Goal: Transaction & Acquisition: Download file/media

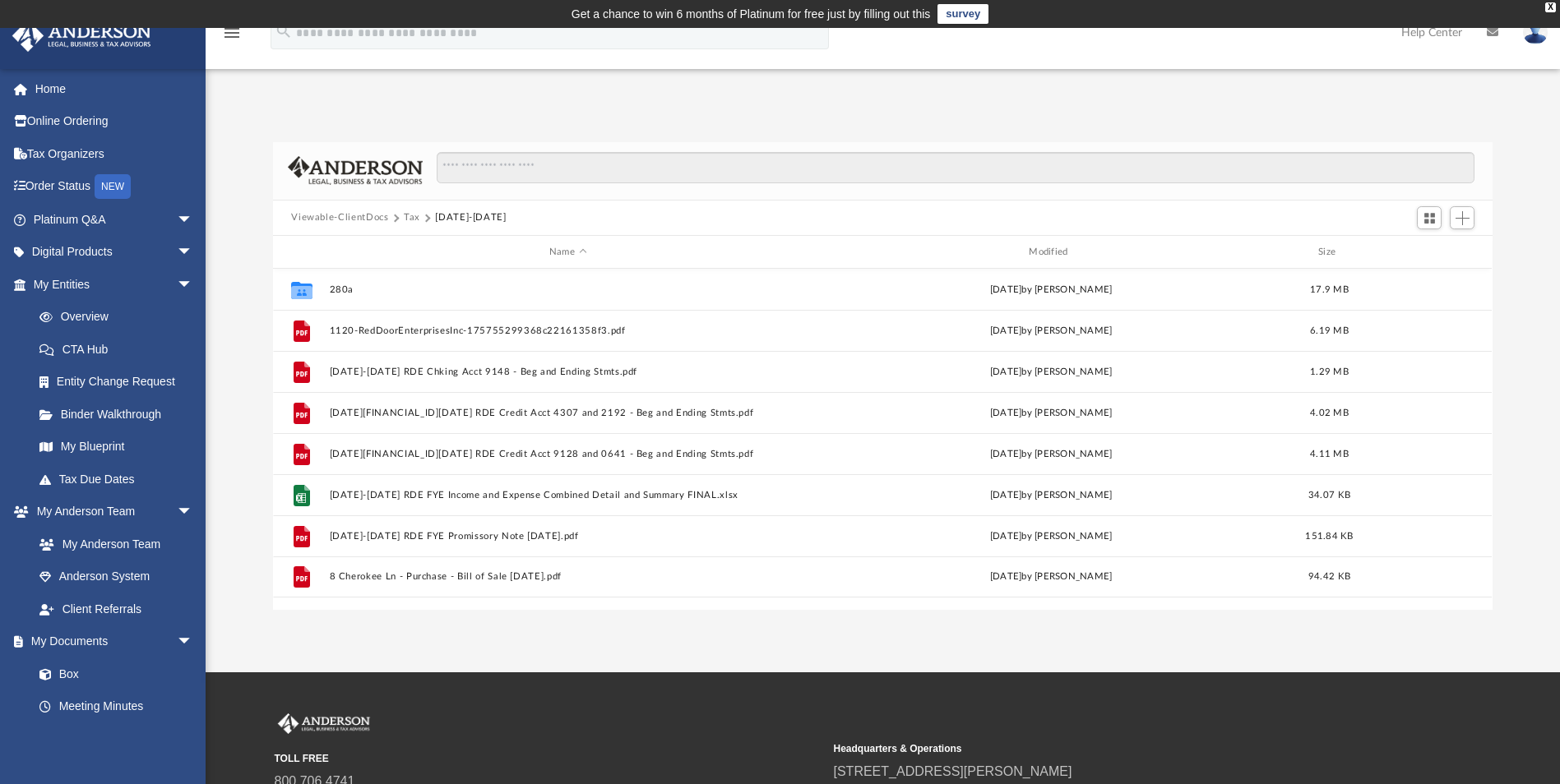
scroll to position [362, 1207]
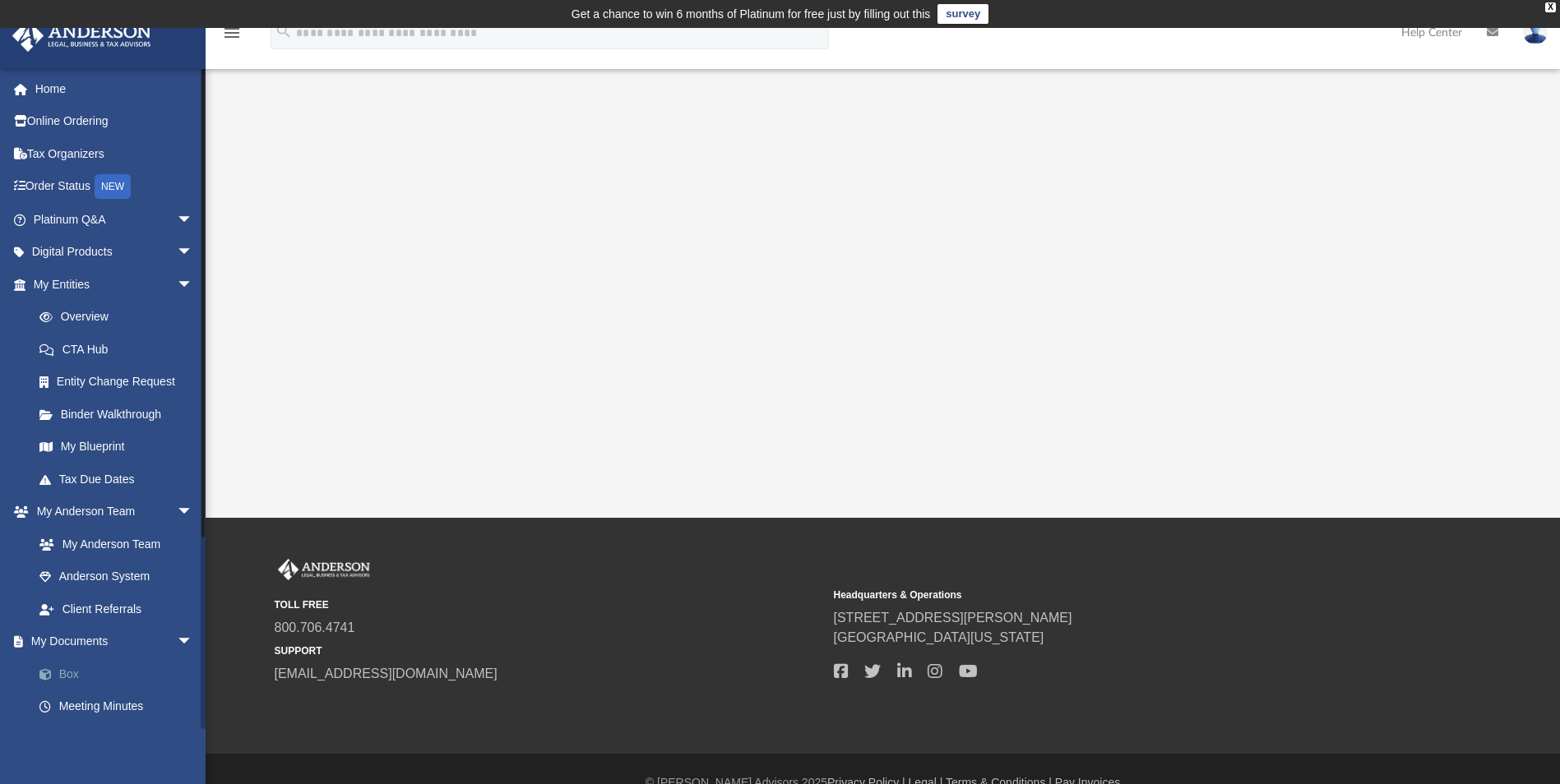
click at [85, 678] on link "Box" at bounding box center [120, 674] width 195 height 33
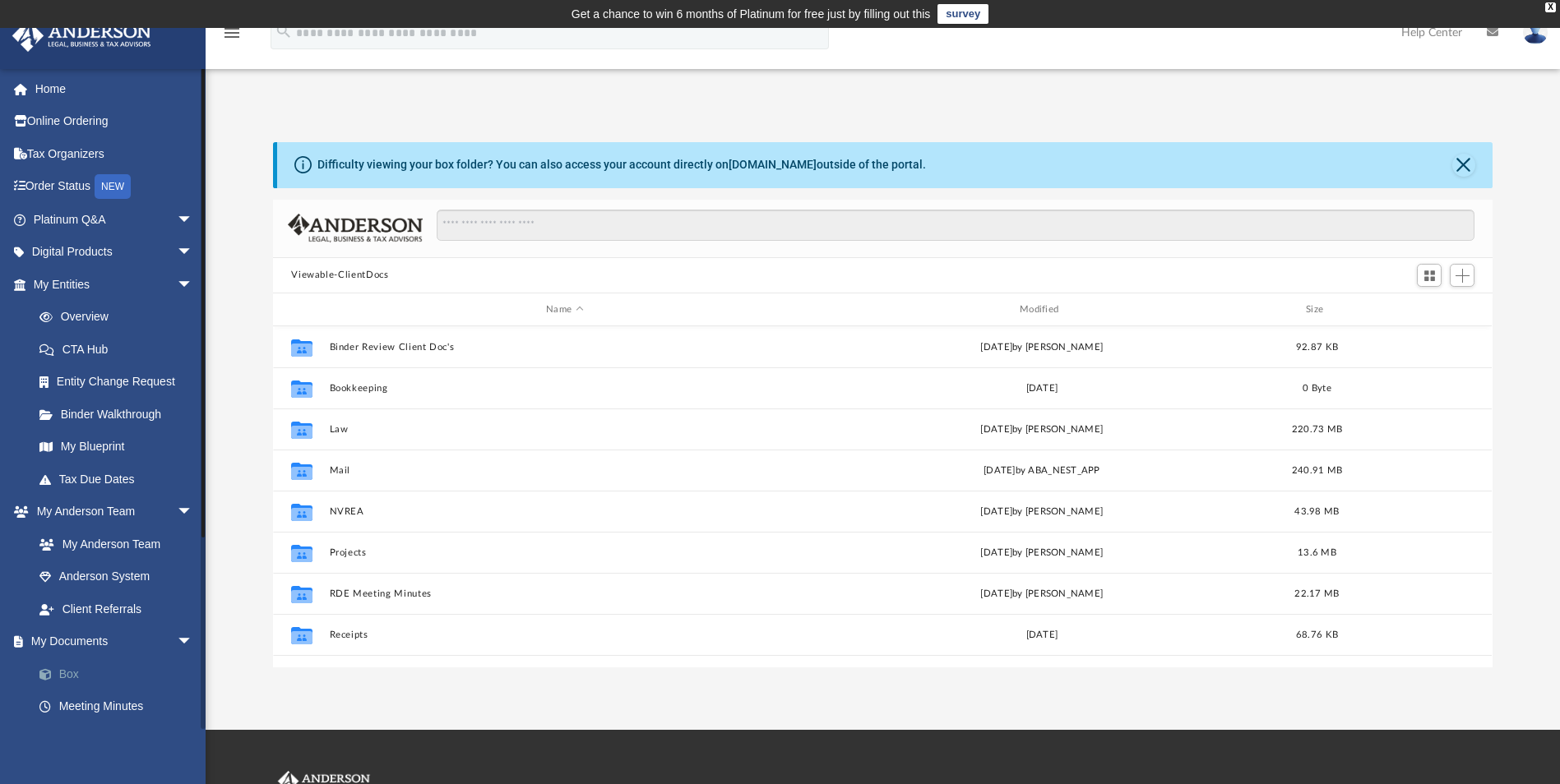
scroll to position [362, 1207]
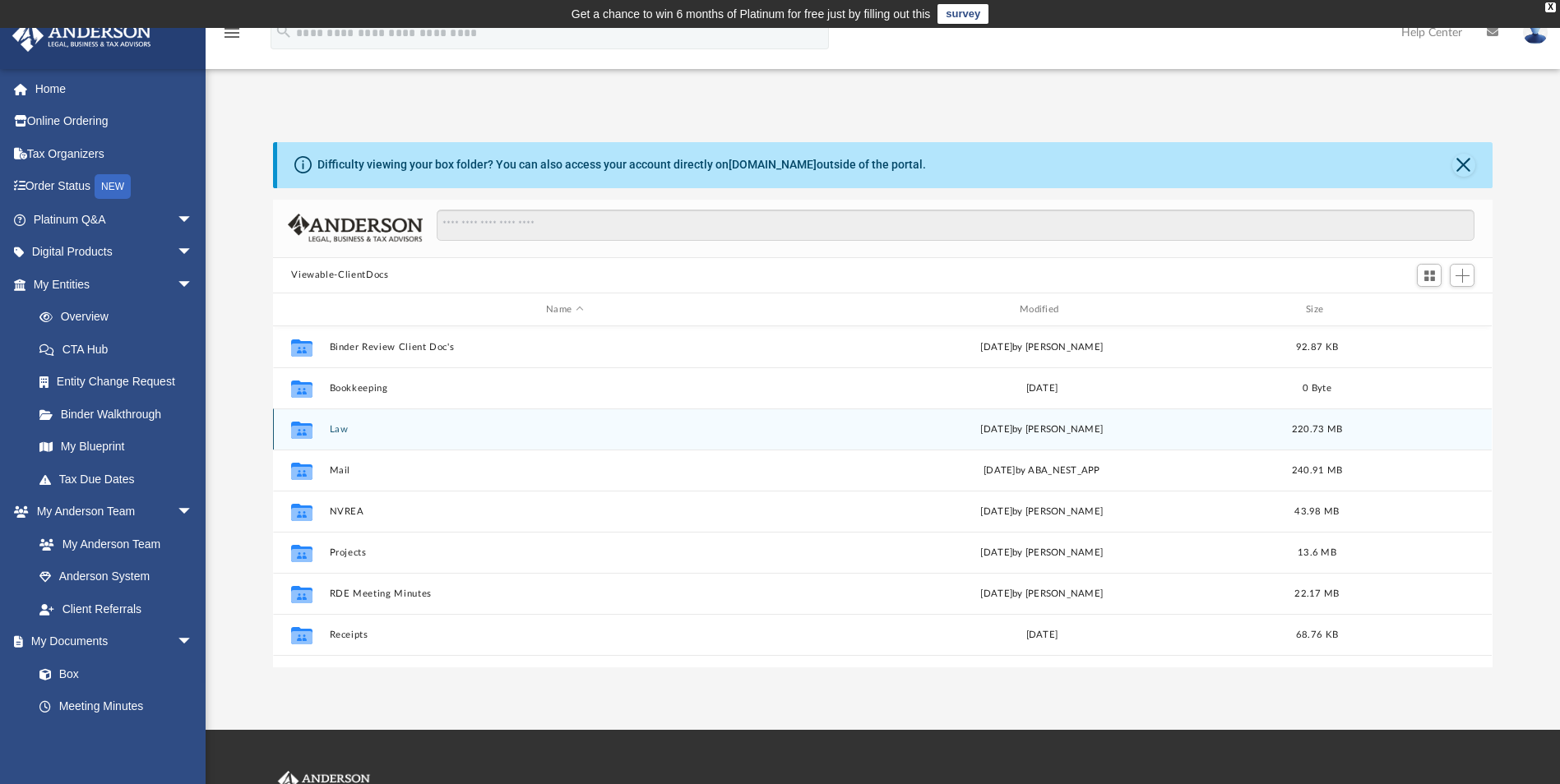
click at [339, 430] on button "Law" at bounding box center [565, 429] width 470 height 11
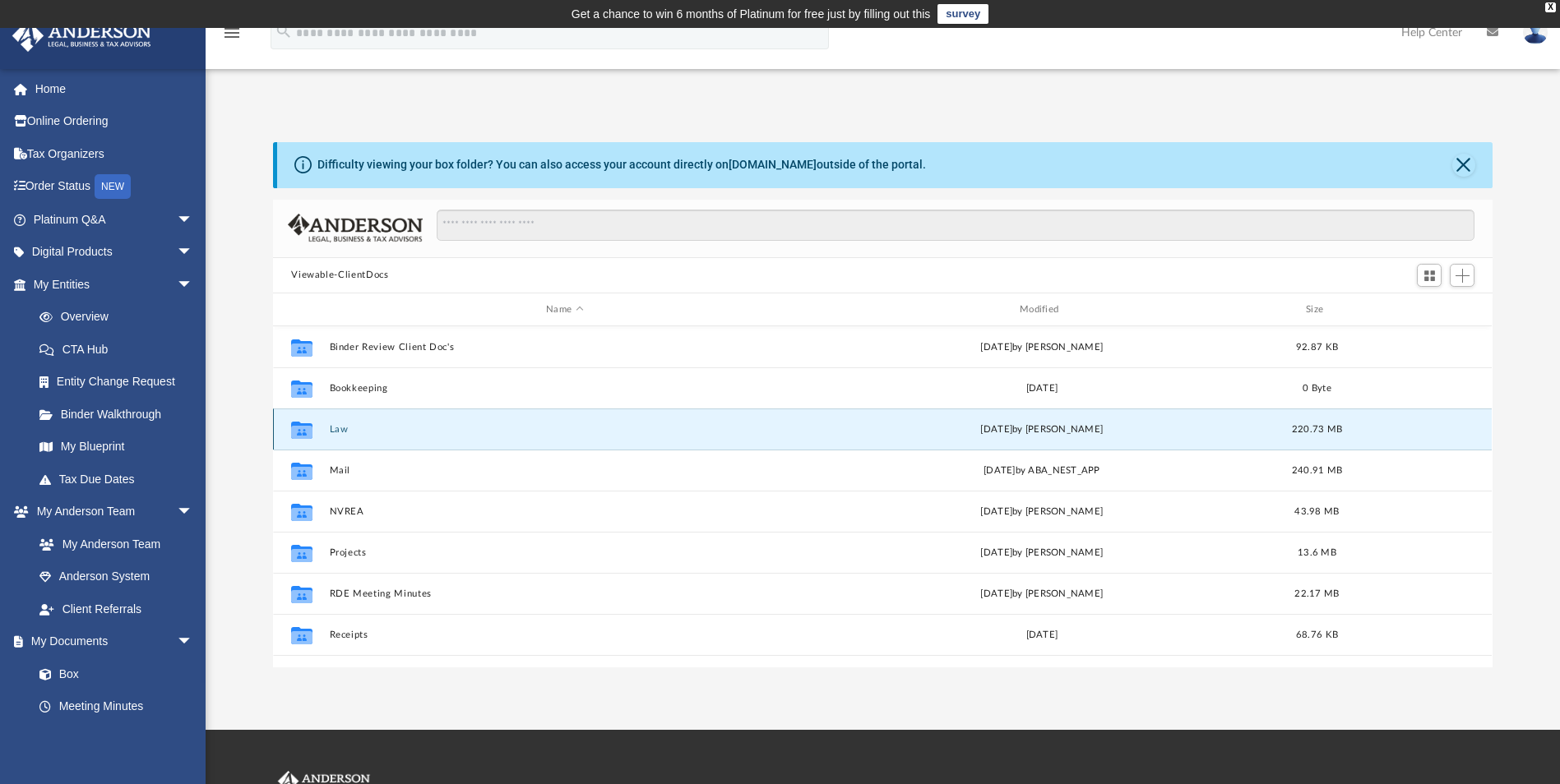
click at [339, 430] on button "Law" at bounding box center [565, 429] width 470 height 11
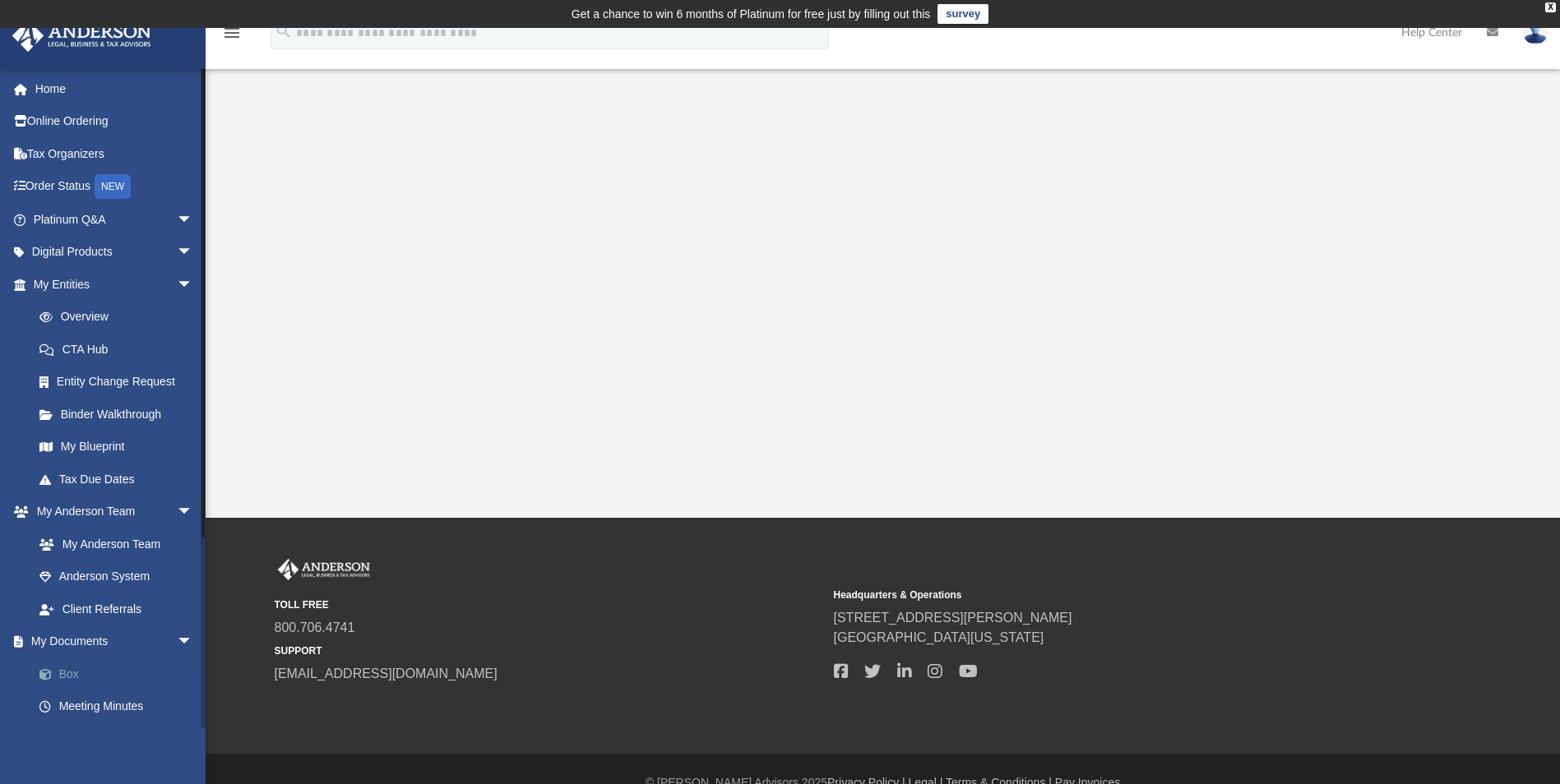
click at [67, 669] on link "Box" at bounding box center [120, 674] width 195 height 33
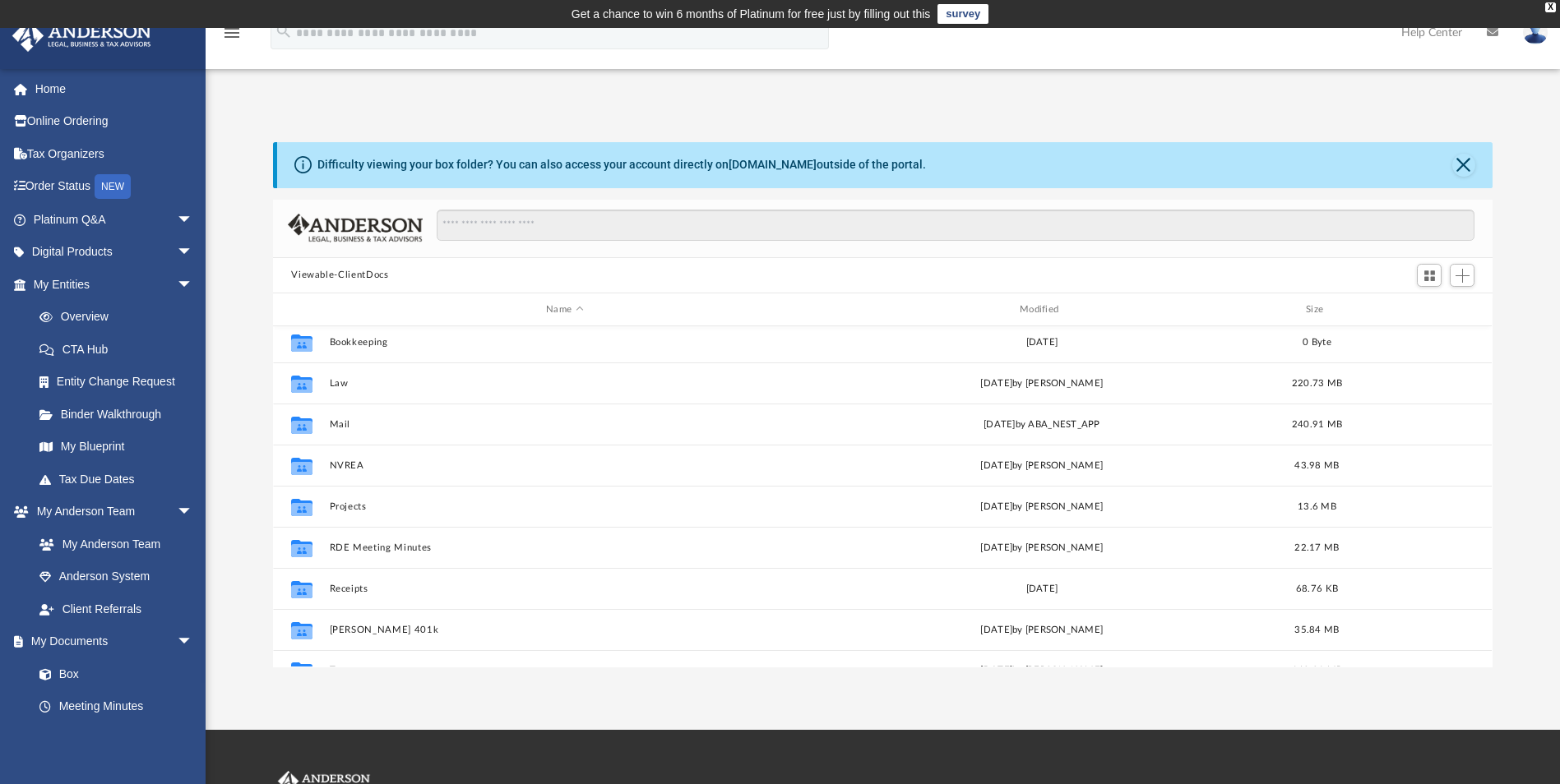
scroll to position [71, 0]
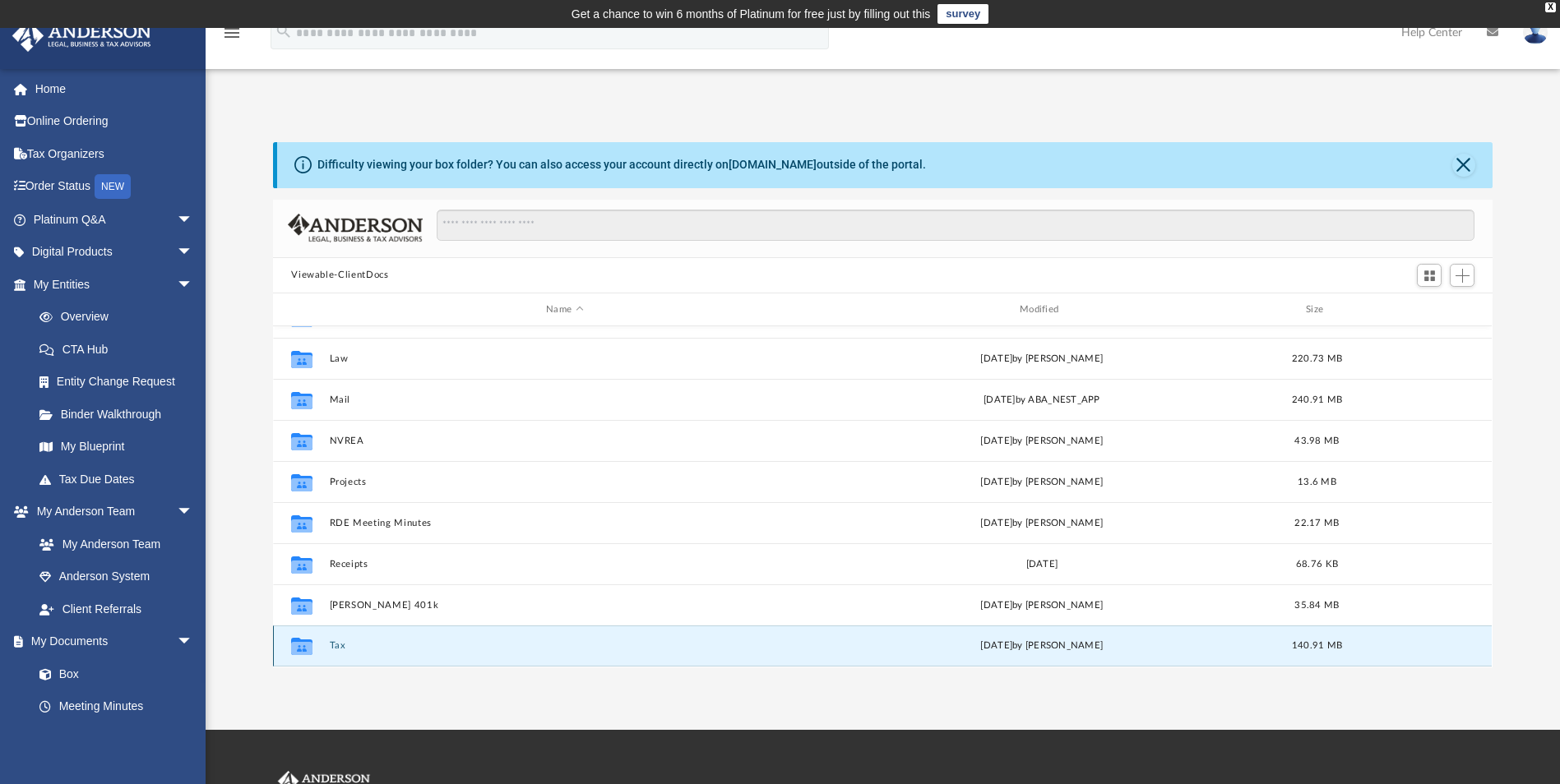
click at [333, 645] on button "Tax" at bounding box center [565, 646] width 470 height 11
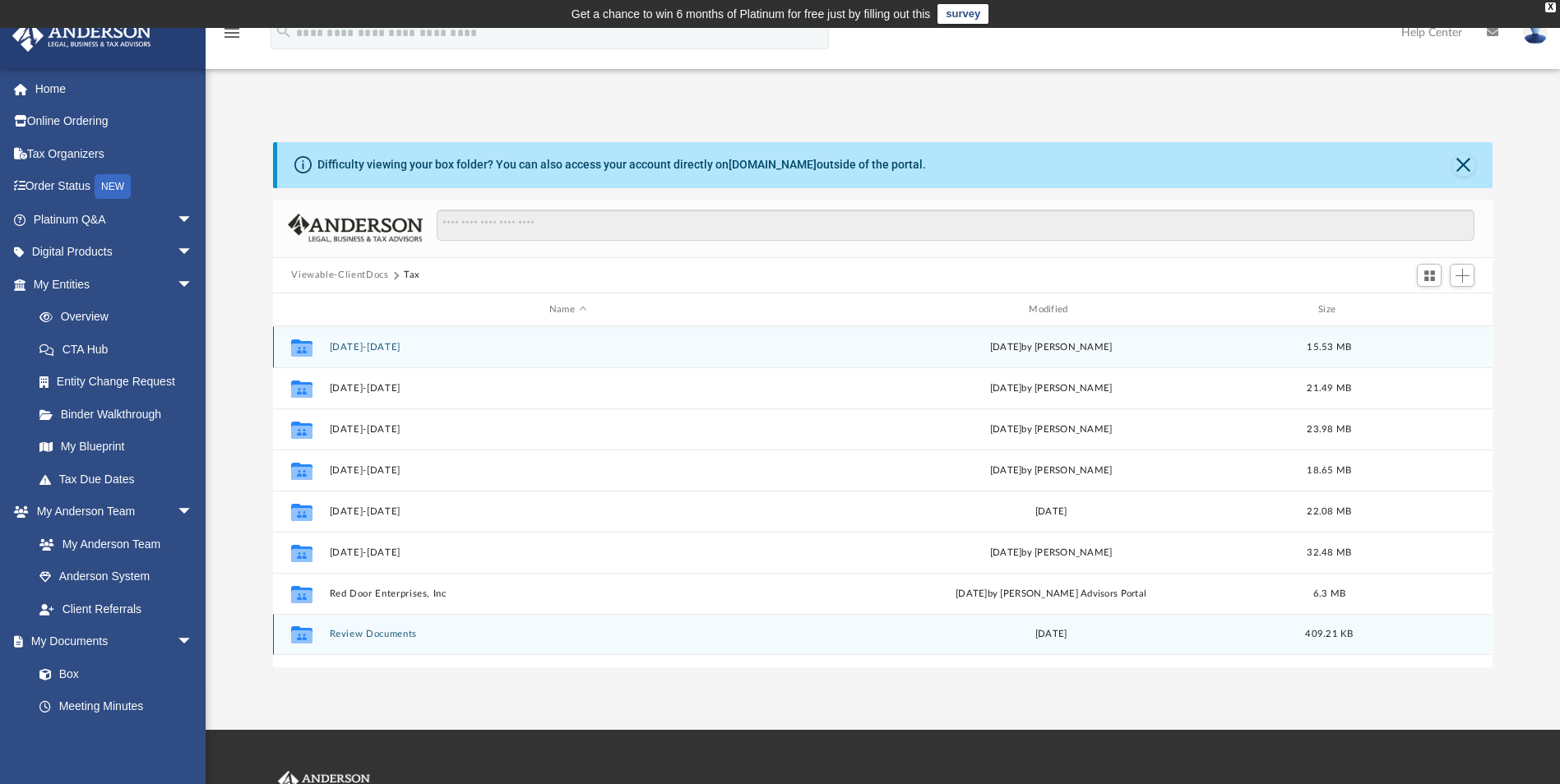
scroll to position [0, 0]
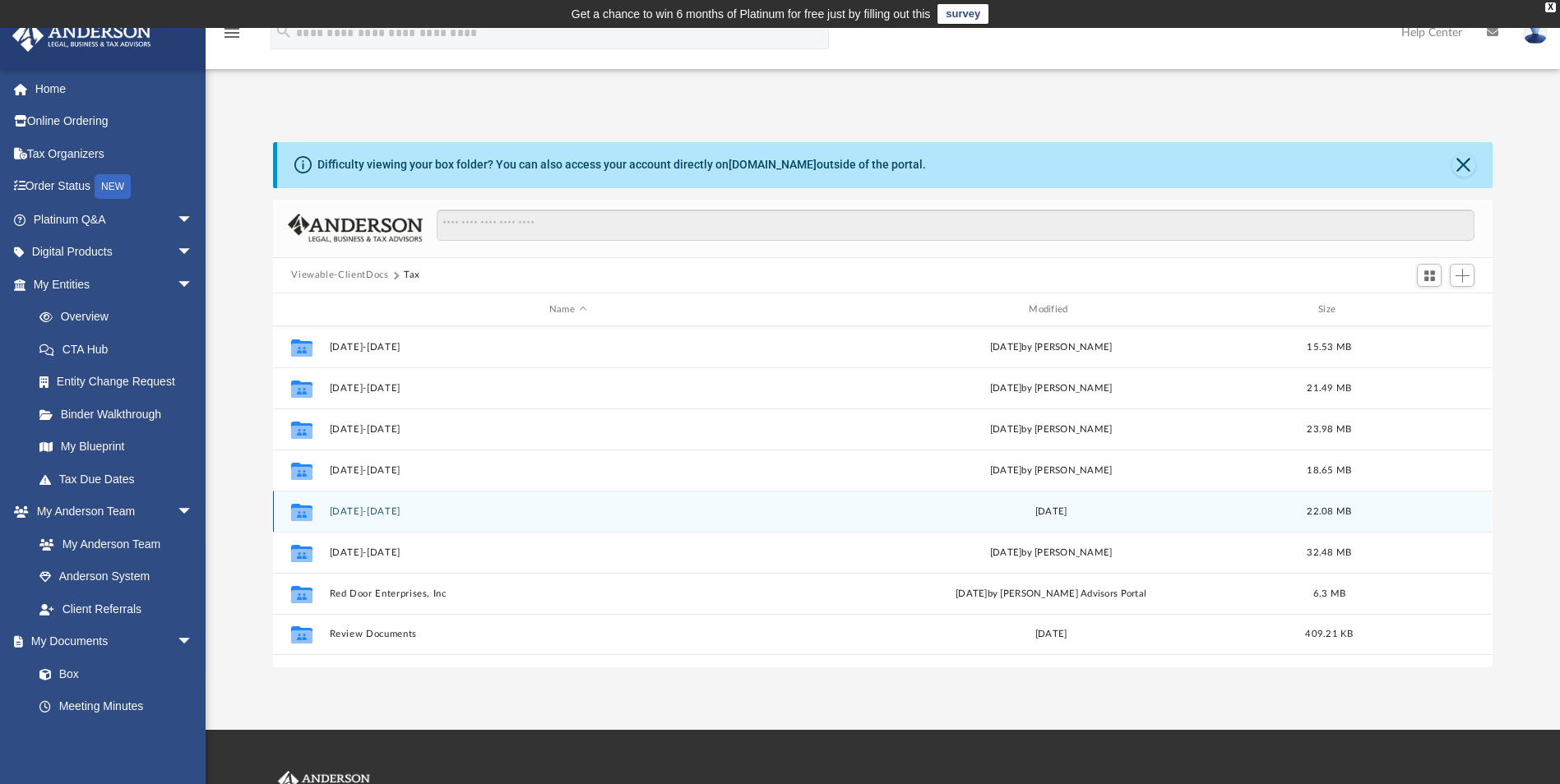
click at [363, 515] on button "2023-2024" at bounding box center [568, 512] width 476 height 11
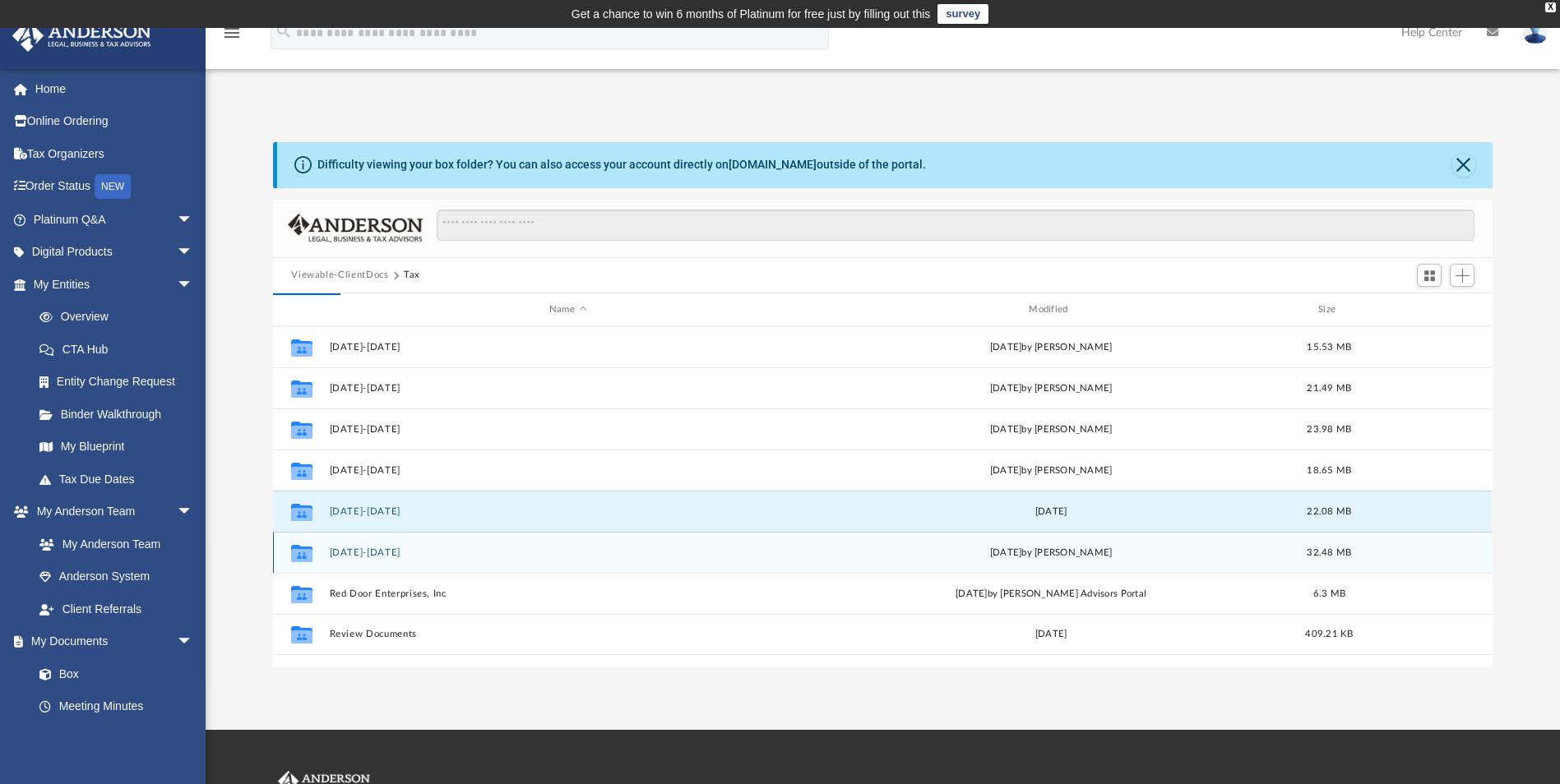
click at [357, 554] on button "[DATE]-[DATE]" at bounding box center [568, 552] width 476 height 11
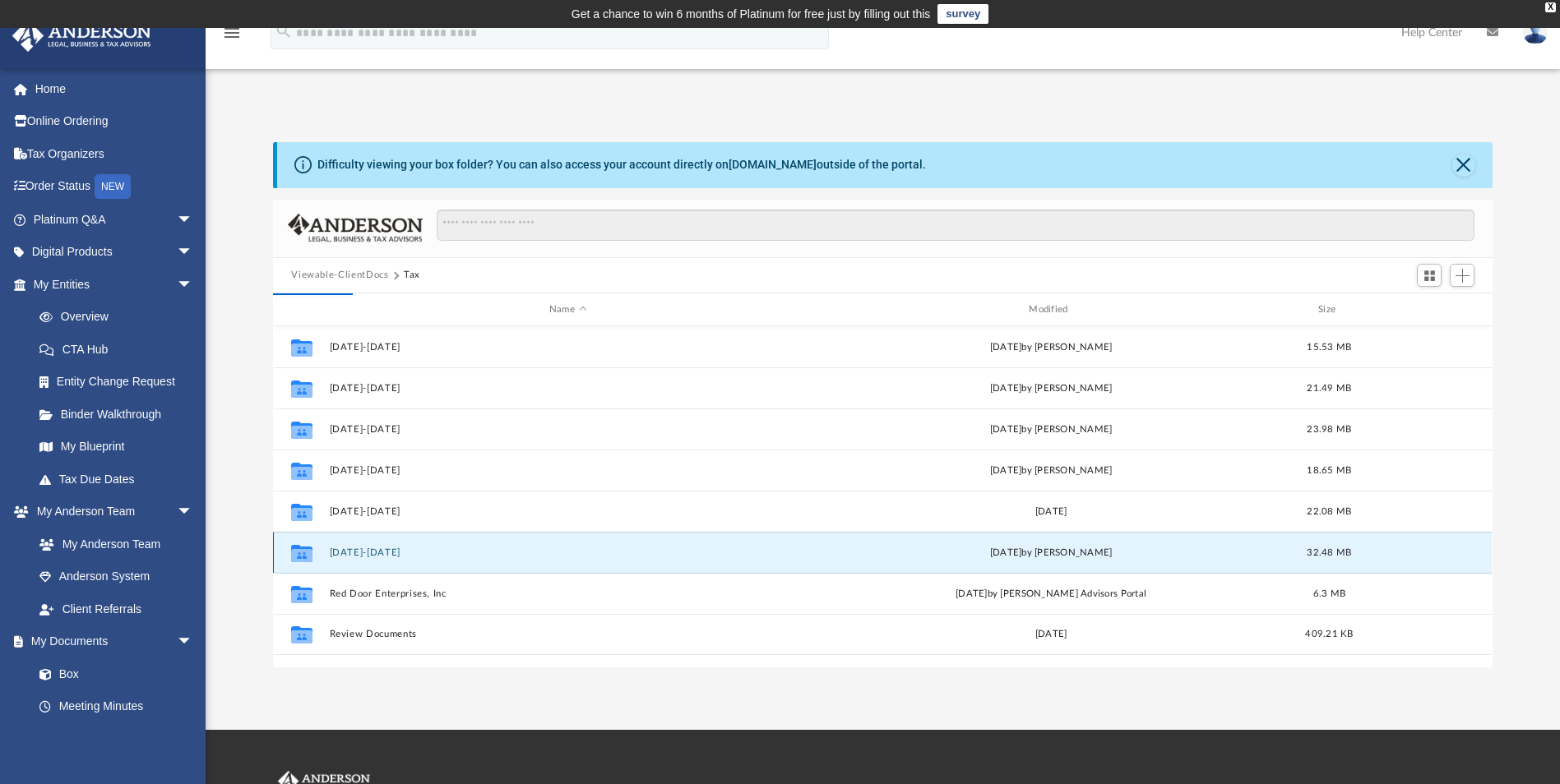
click at [359, 553] on button "[DATE]-[DATE]" at bounding box center [568, 552] width 476 height 11
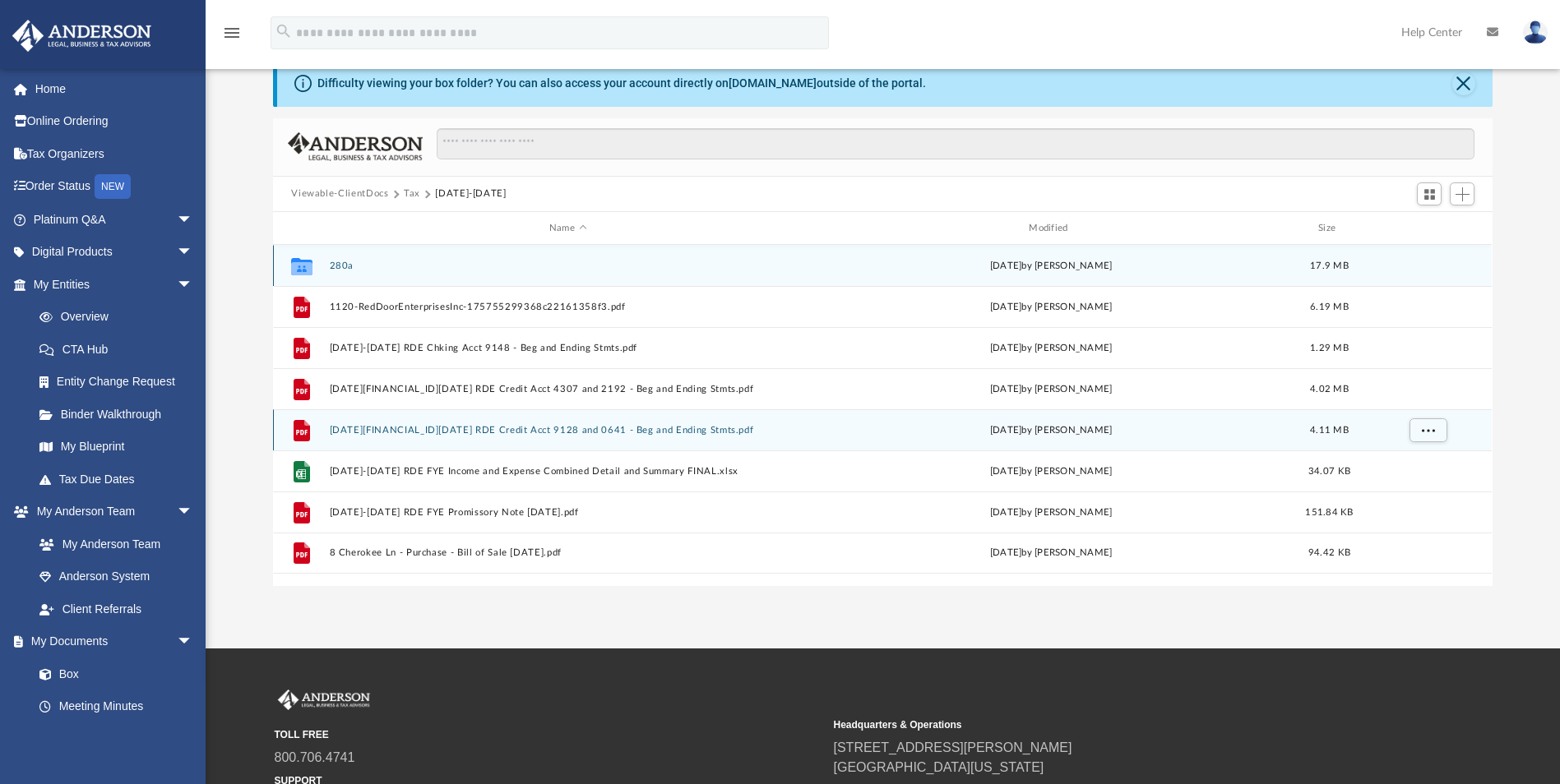
scroll to position [75, 0]
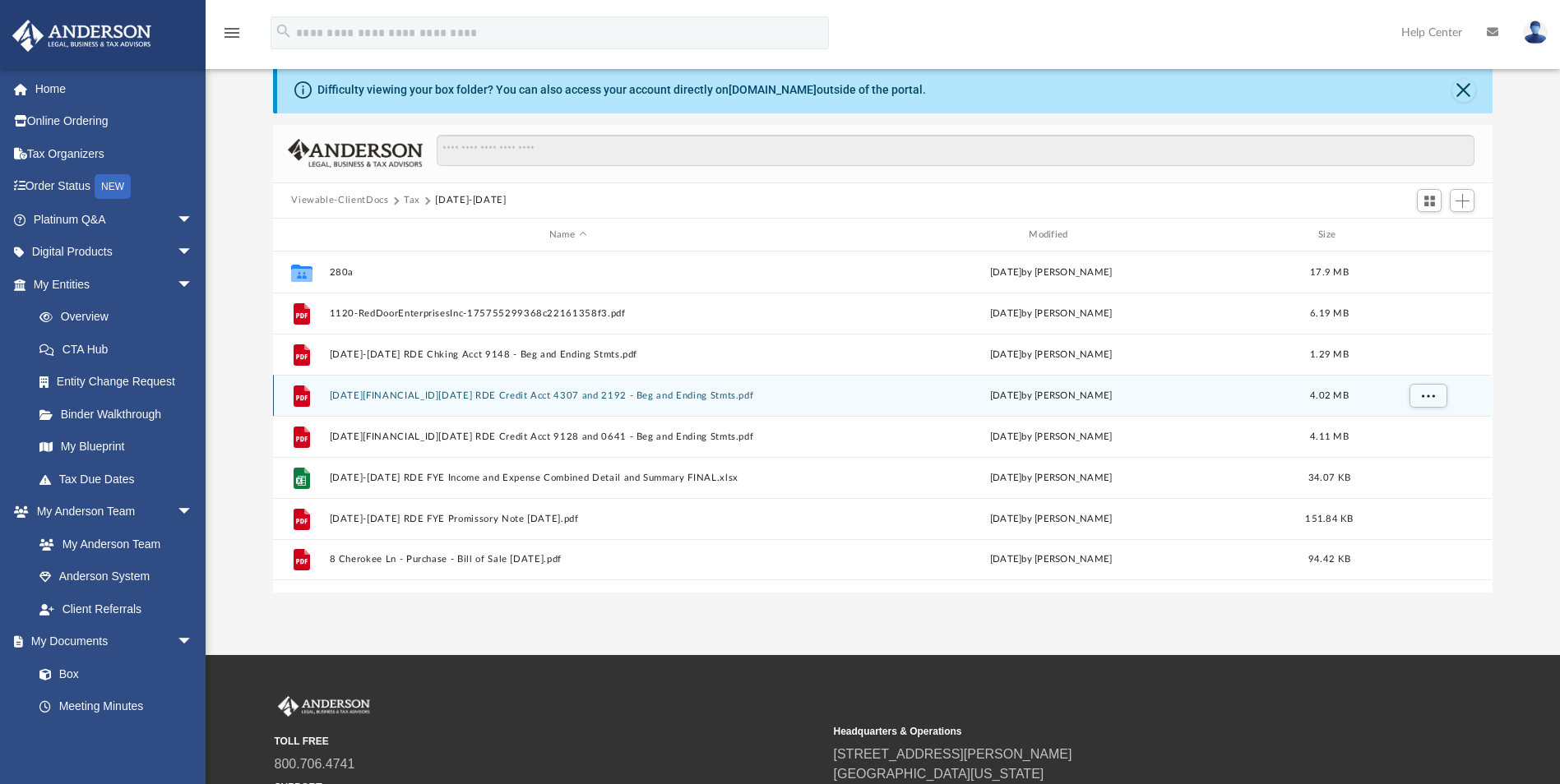
click at [499, 396] on button "[DATE][FINANCIAL_ID][DATE] RDE Credit Acct 4307 and 2192 - Beg and Ending Stmts…" at bounding box center [568, 395] width 476 height 11
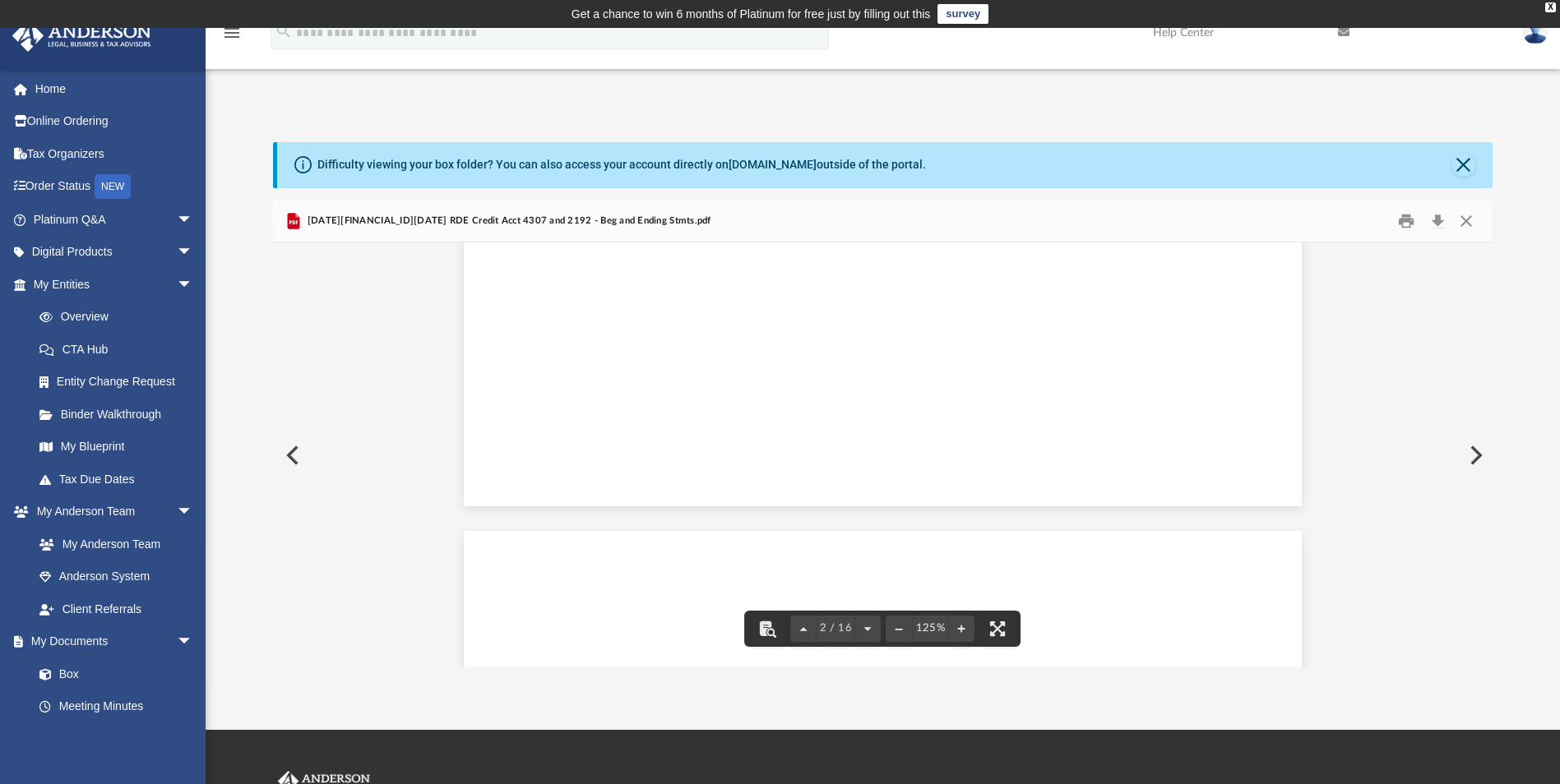
scroll to position [0, 0]
drag, startPoint x: 1485, startPoint y: 431, endPoint x: 1462, endPoint y: 273, distance: 159.7
click at [1498, 259] on div "Difficulty viewing your box folder? You can also access your account directly o…" at bounding box center [883, 404] width 1354 height 526
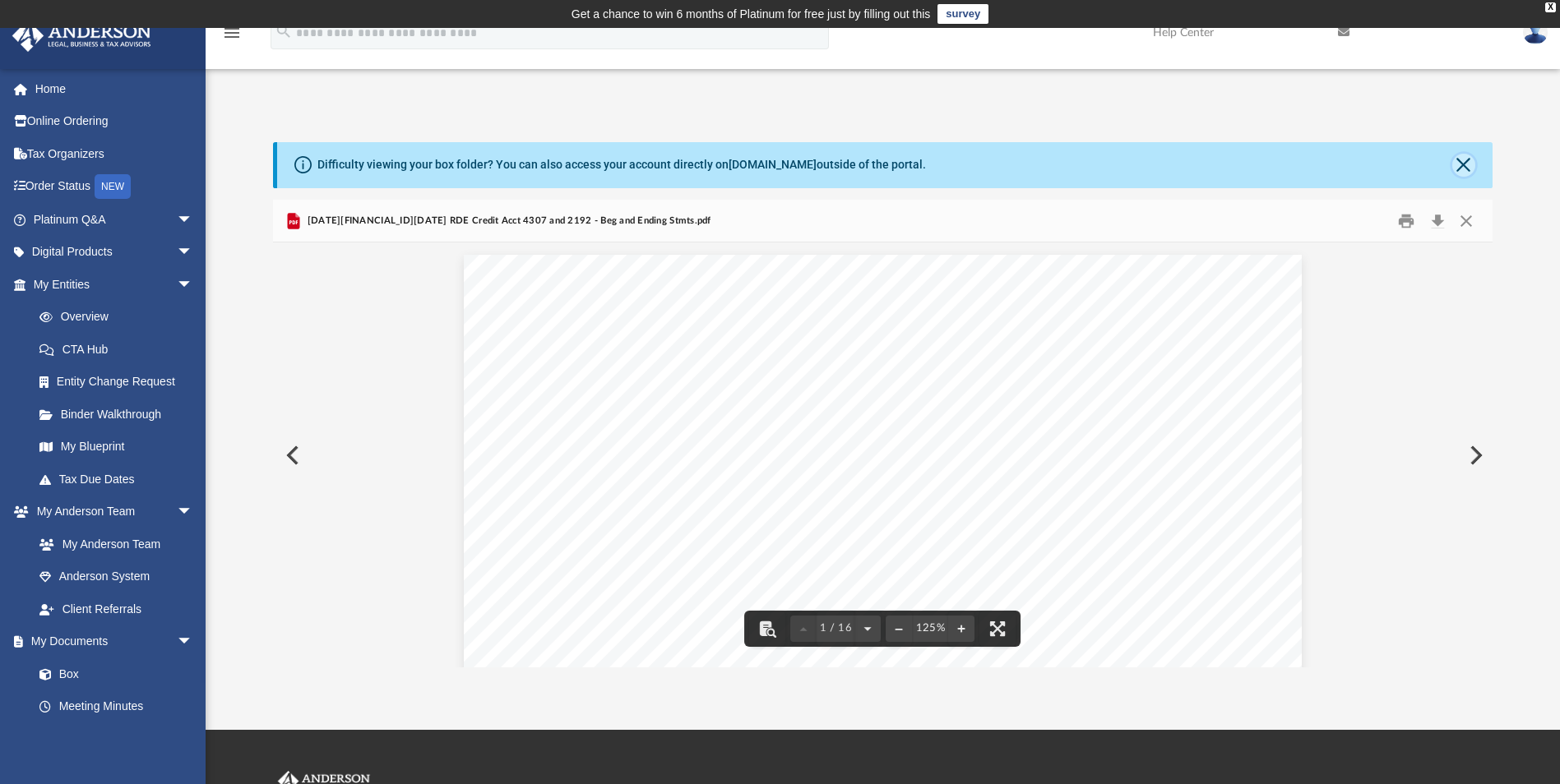
click at [1464, 164] on button "Close" at bounding box center [1464, 165] width 23 height 23
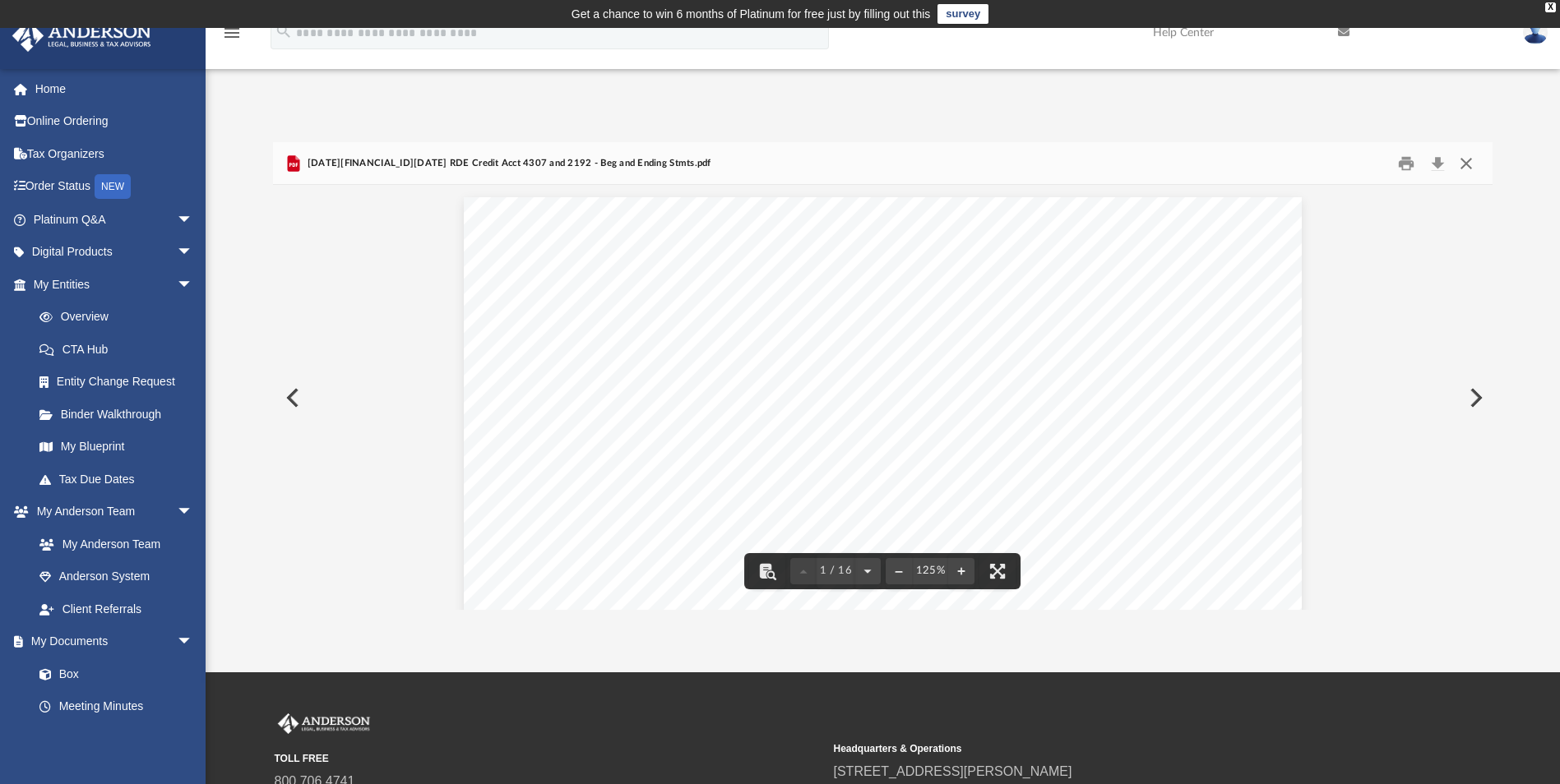
click at [1472, 166] on button "Close" at bounding box center [1467, 163] width 30 height 26
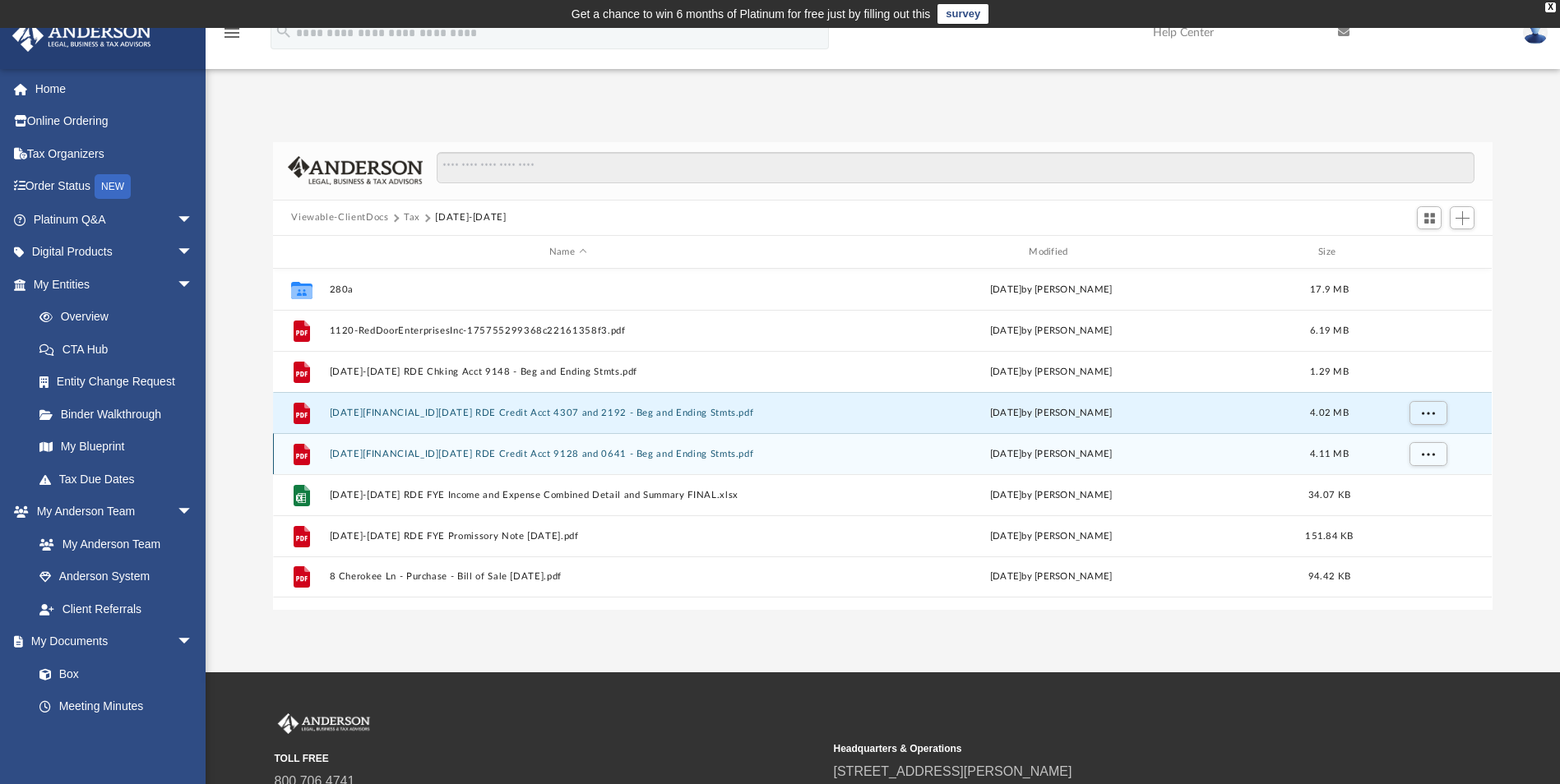
click at [530, 453] on button "[DATE][FINANCIAL_ID][DATE] RDE Credit Acct 9128 and 0641 - Beg and Ending Stmts…" at bounding box center [568, 454] width 476 height 11
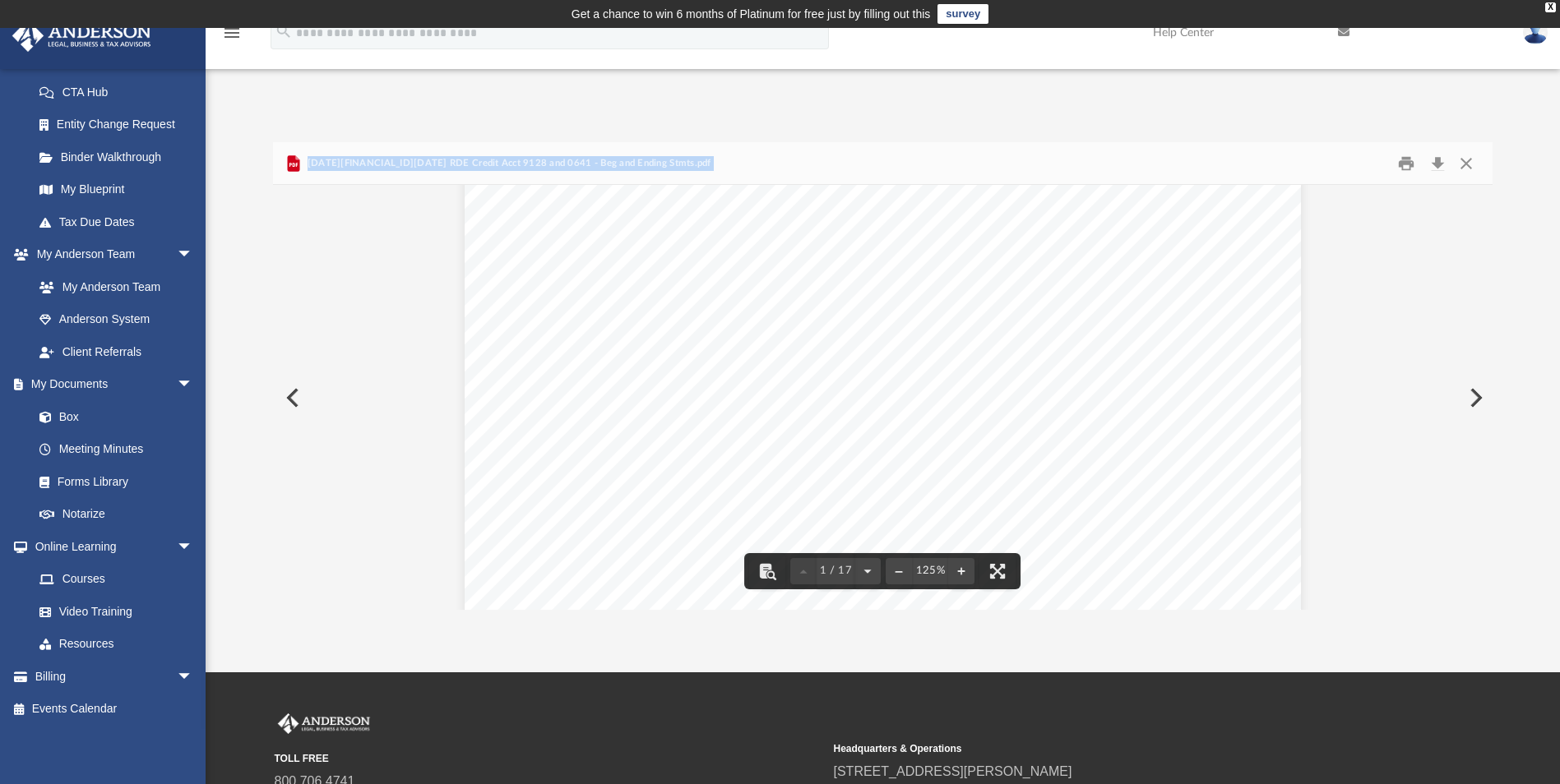
scroll to position [411, 0]
click at [1462, 162] on button "Close" at bounding box center [1467, 163] width 30 height 26
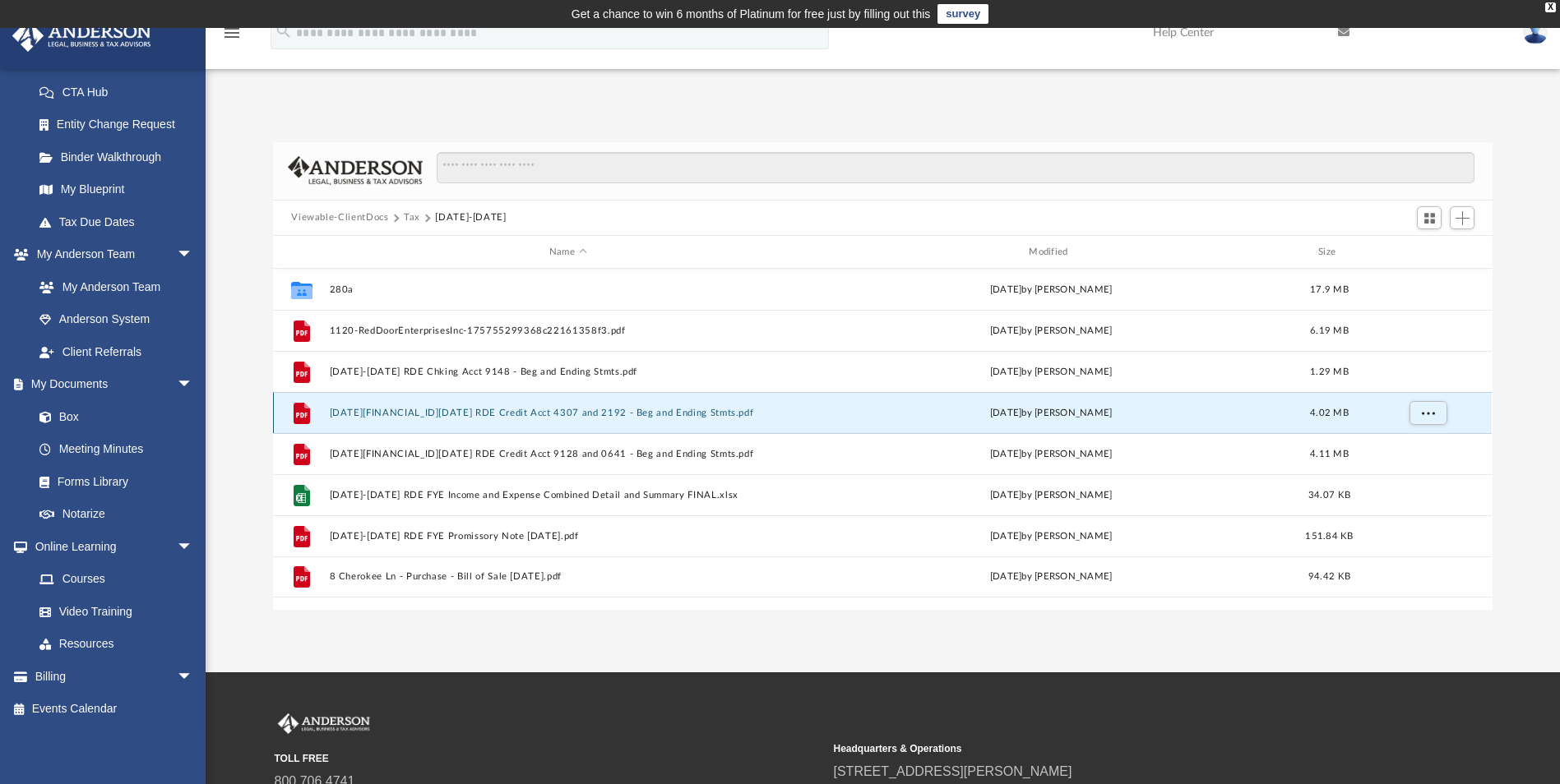
click at [484, 407] on button "[DATE][FINANCIAL_ID][DATE] RDE Credit Acct 4307 and 2192 - Beg and Ending Stmts…" at bounding box center [568, 412] width 476 height 11
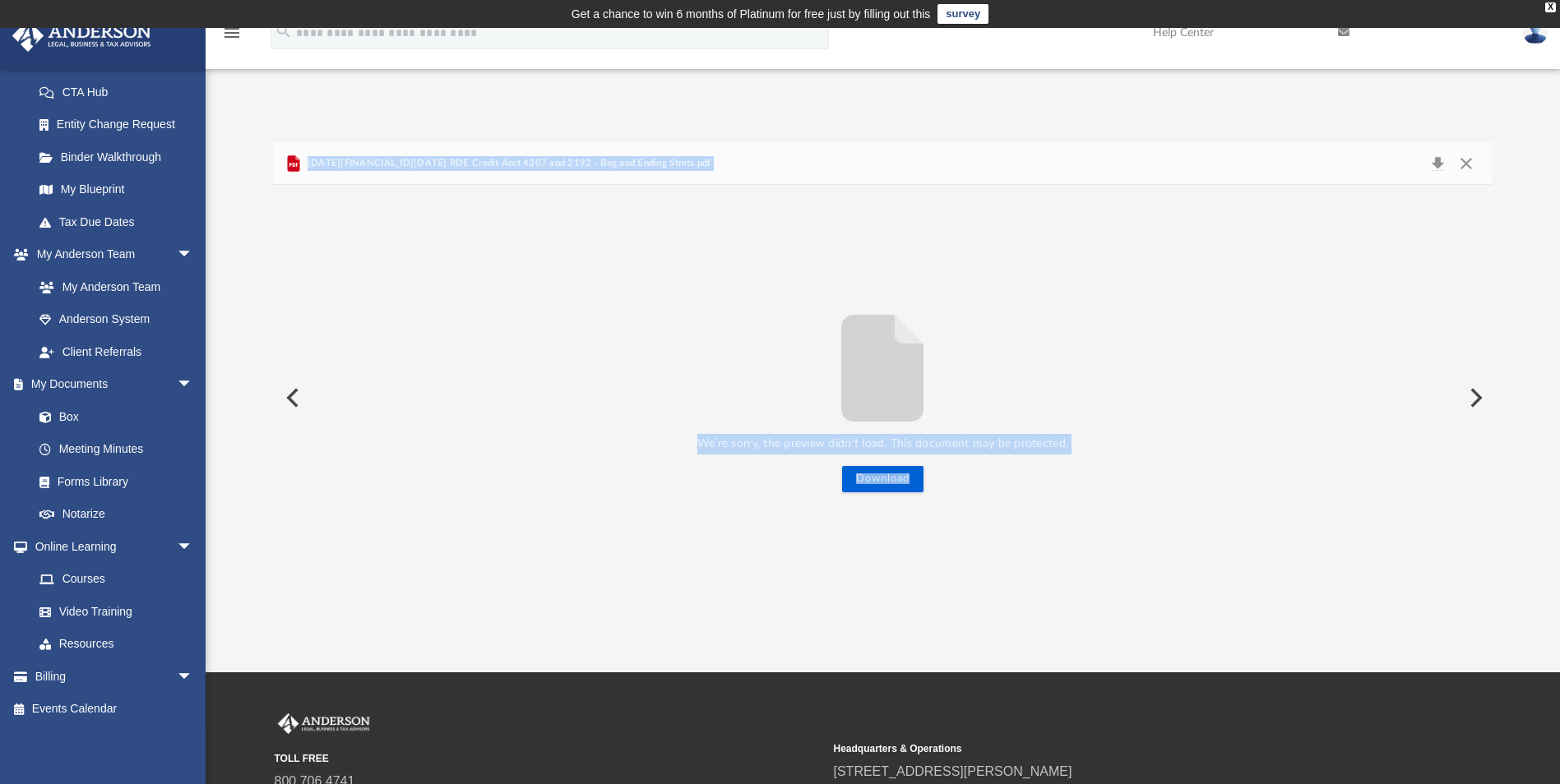
click at [485, 403] on div "We’re sorry, the preview didn’t load. This document may be protected. Download" at bounding box center [883, 397] width 1219 height 191
click at [1466, 167] on button "Close" at bounding box center [1467, 163] width 30 height 23
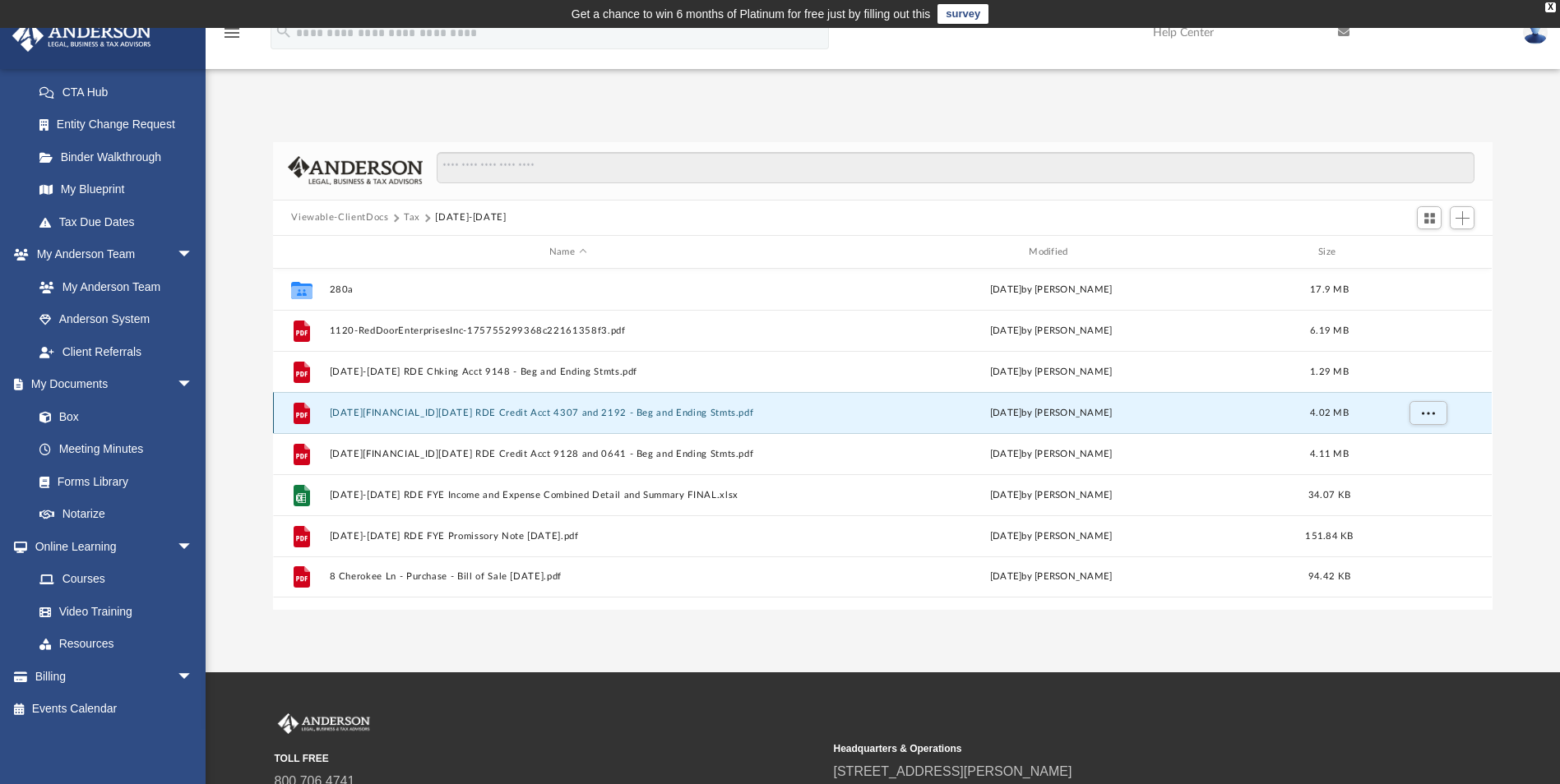
click at [540, 413] on button "[DATE][FINANCIAL_ID][DATE] RDE Credit Acct 4307 and 2192 - Beg and Ending Stmts…" at bounding box center [568, 412] width 476 height 11
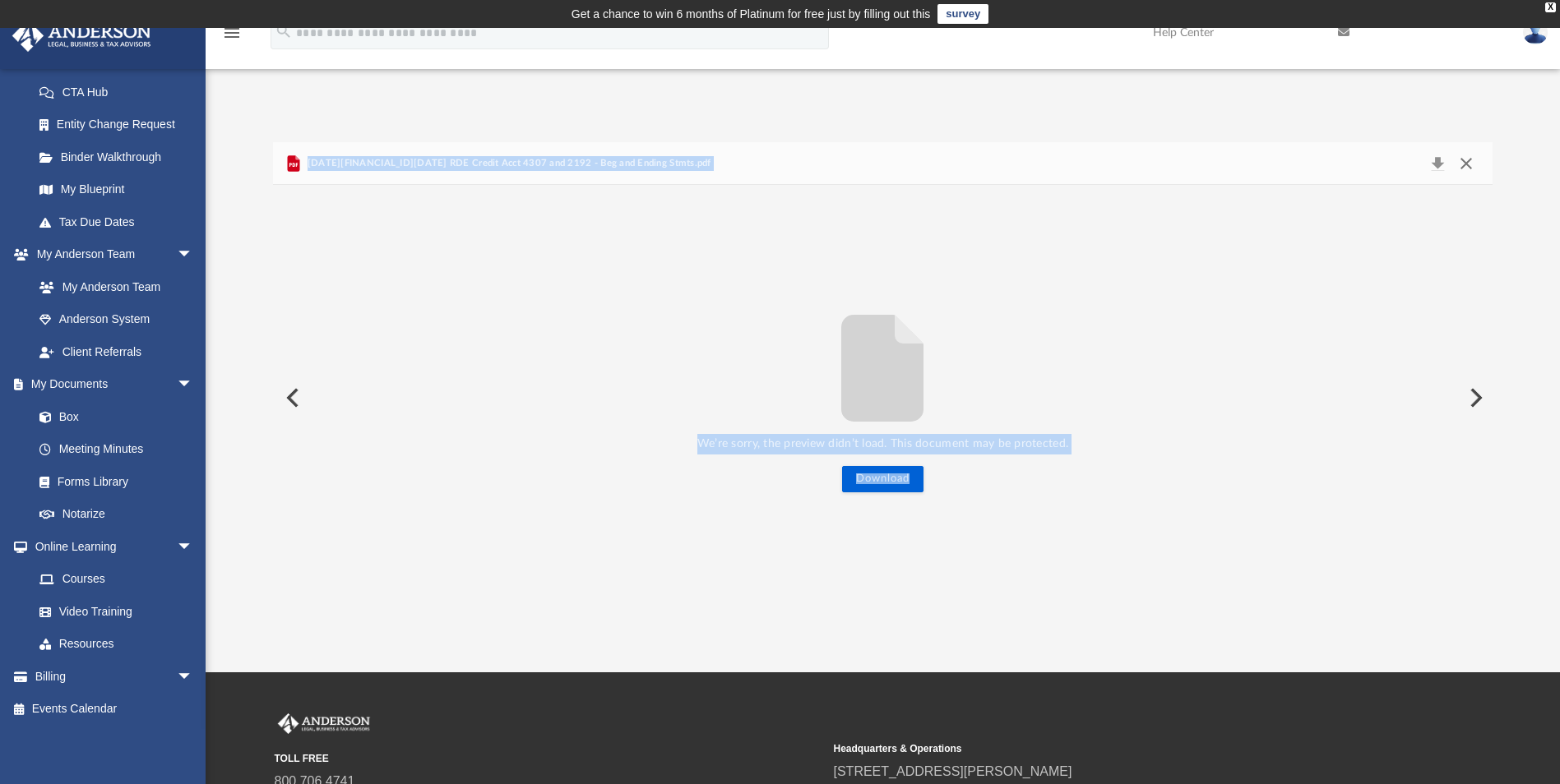
click at [1457, 167] on button "Close" at bounding box center [1467, 163] width 30 height 23
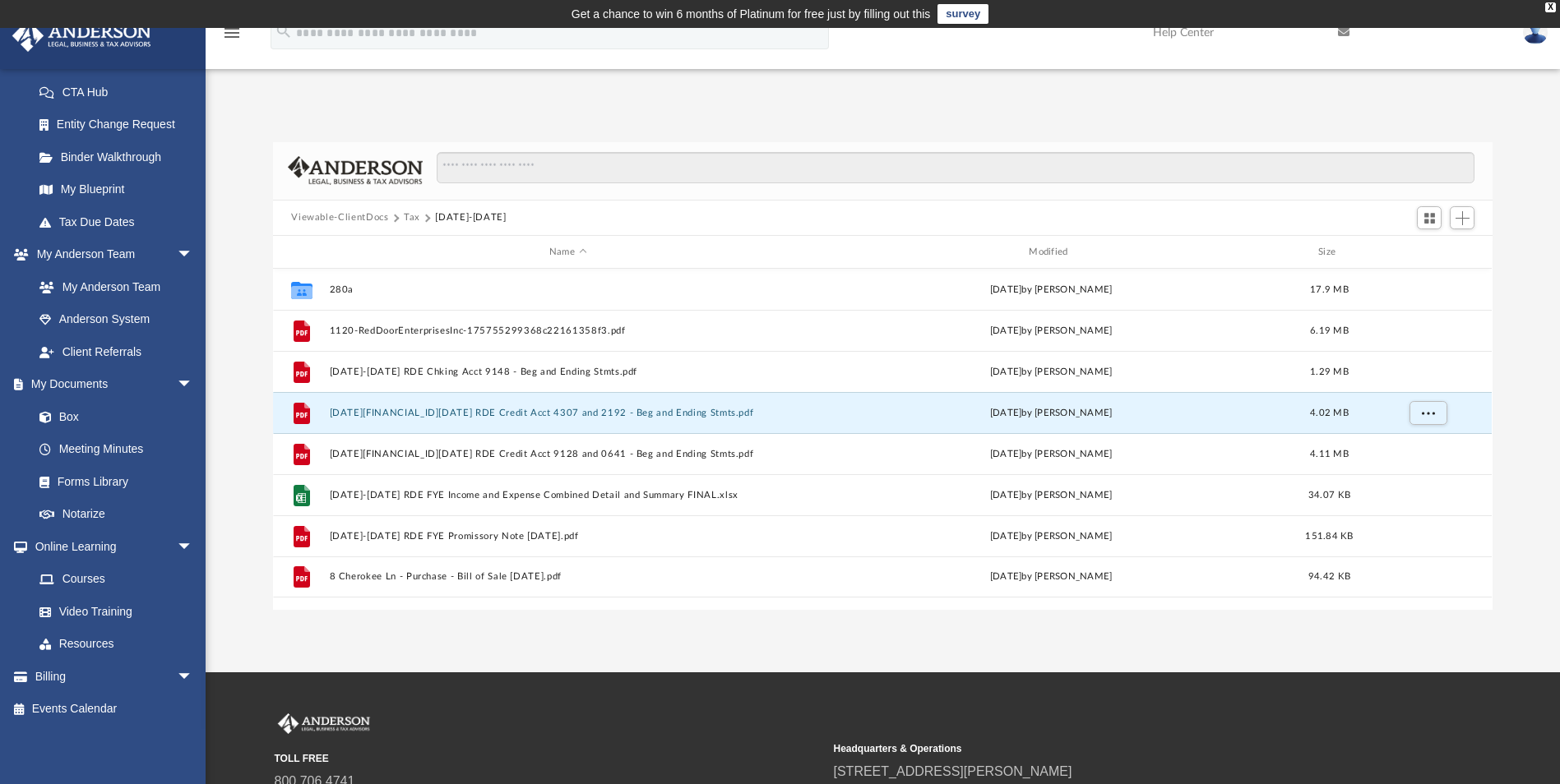
click at [411, 212] on button "Tax" at bounding box center [412, 218] width 17 height 15
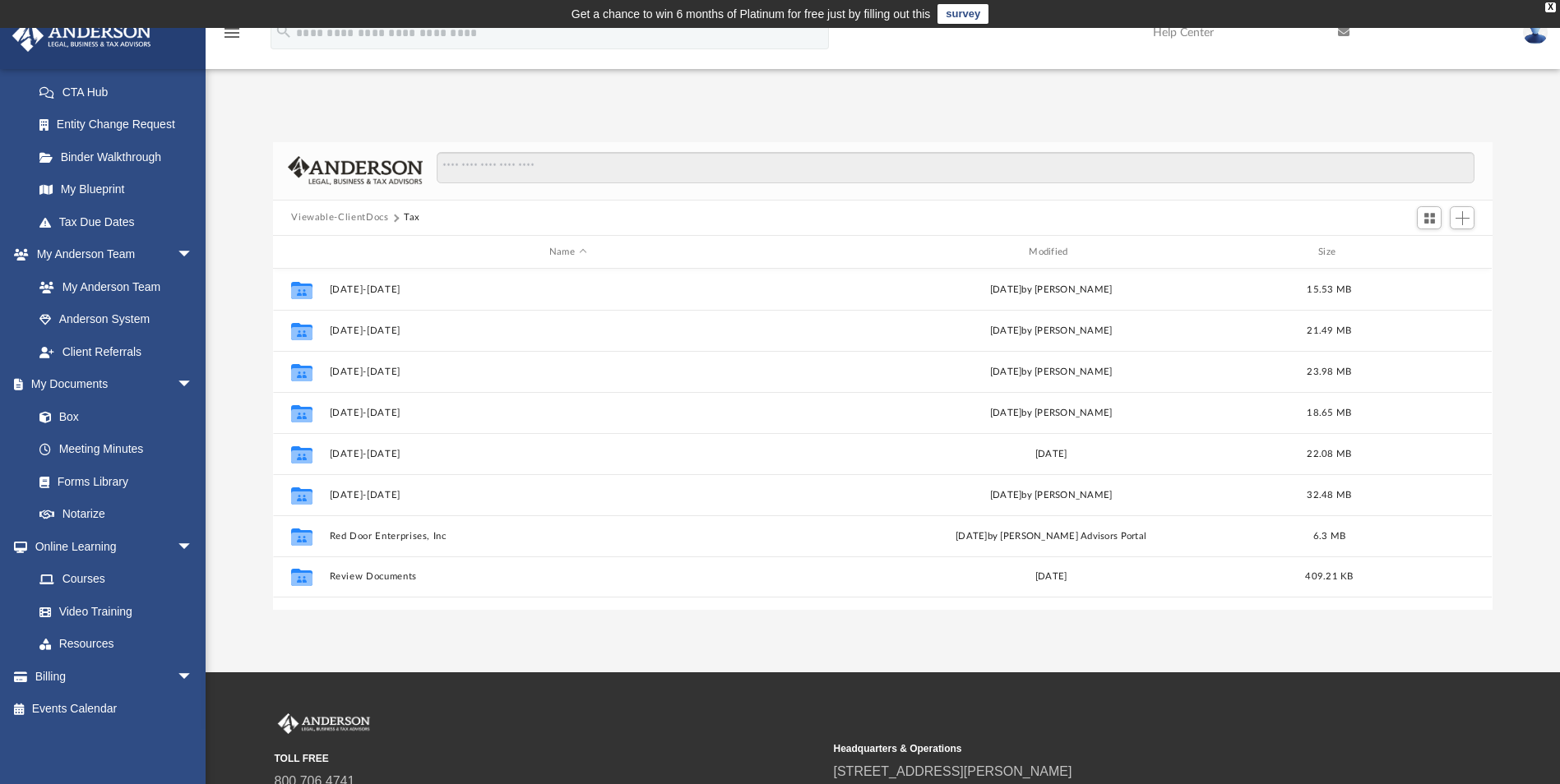
click at [409, 218] on button "Tax" at bounding box center [412, 218] width 17 height 15
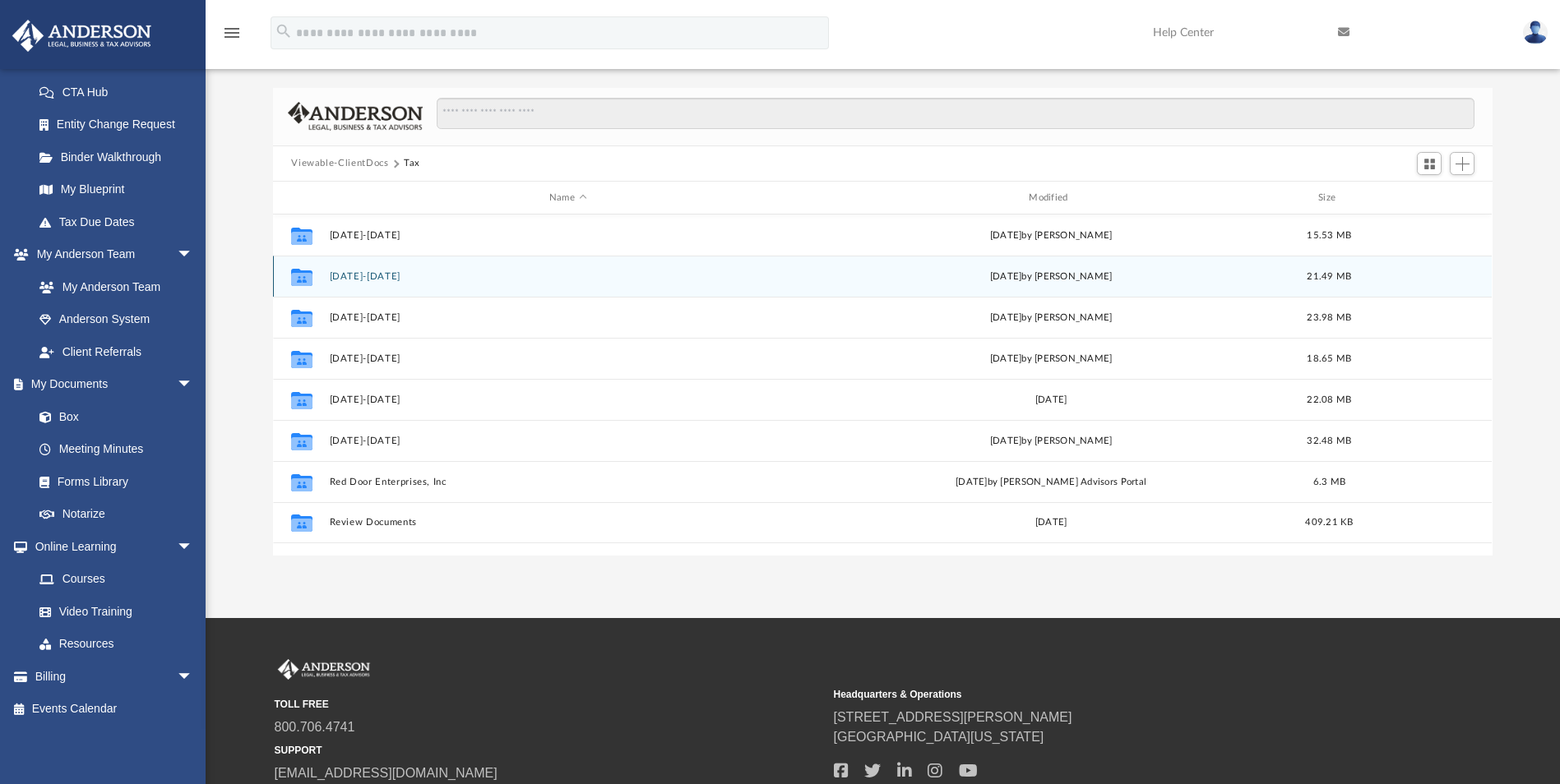
scroll to position [82, 0]
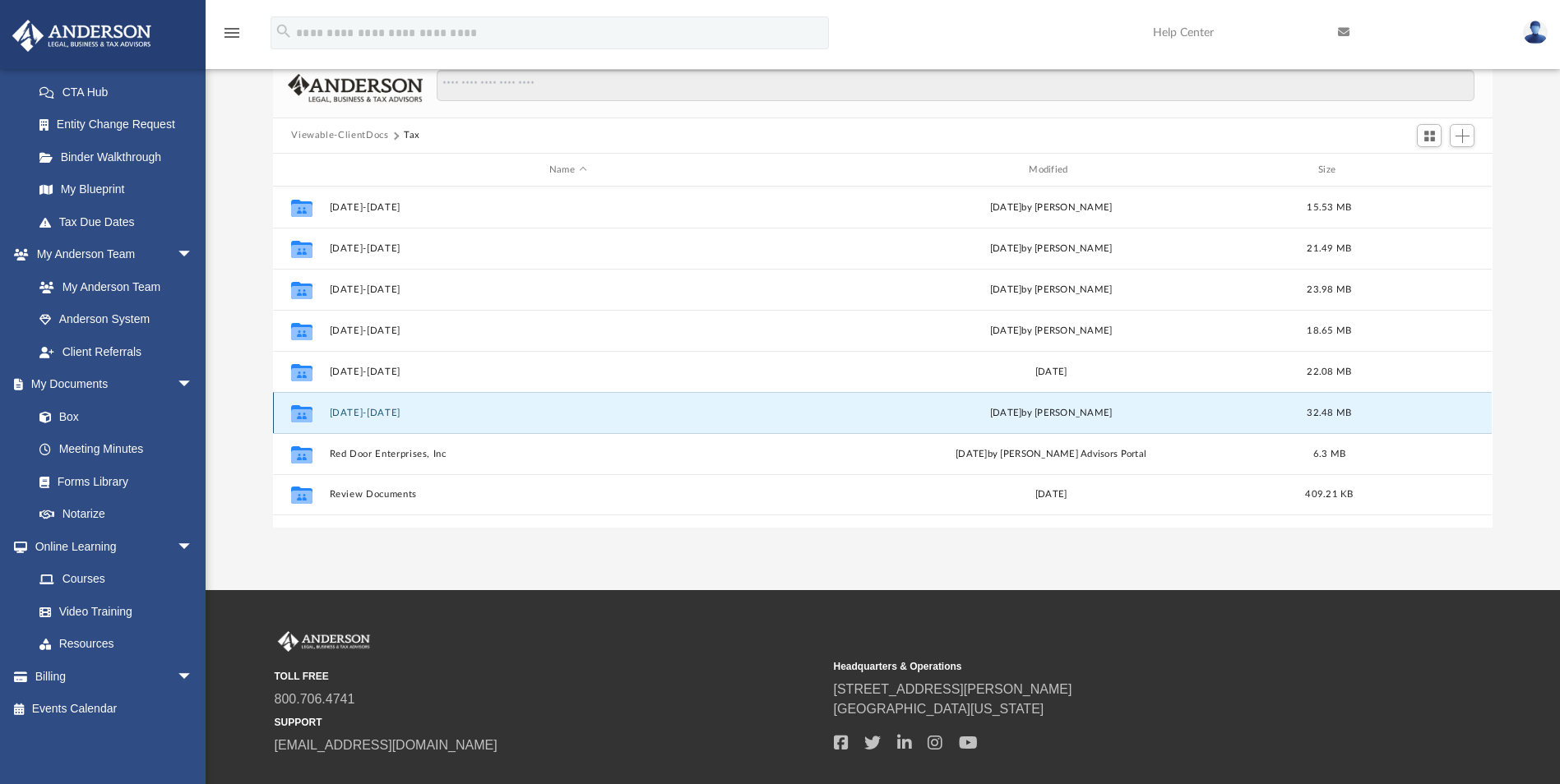
click at [361, 413] on button "[DATE]-[DATE]" at bounding box center [568, 412] width 476 height 11
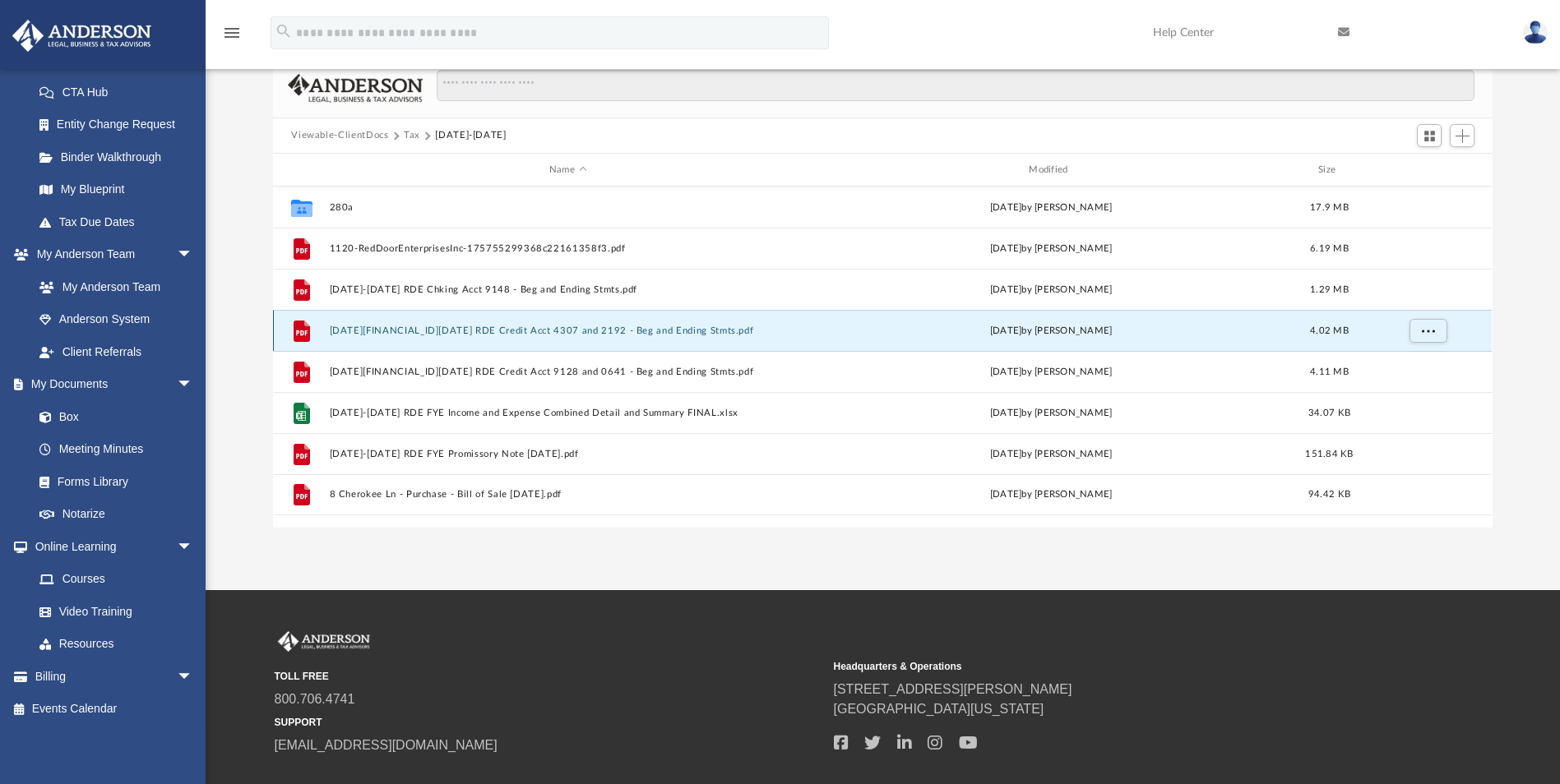
click at [417, 330] on button "[DATE][FINANCIAL_ID][DATE] RDE Credit Acct 4307 and 2192 - Beg and Ending Stmts…" at bounding box center [568, 331] width 476 height 11
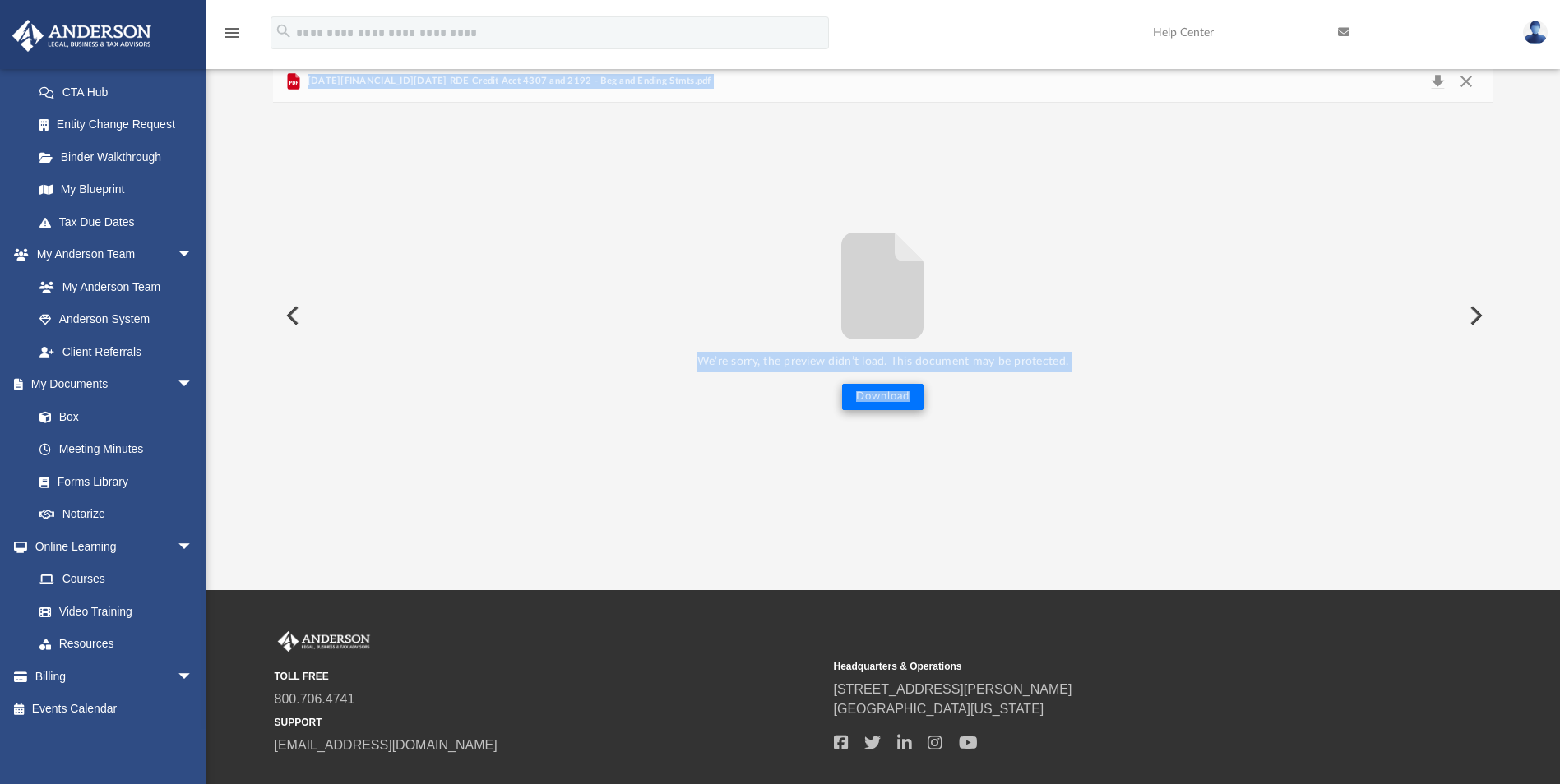
click at [895, 399] on button "Download" at bounding box center [883, 396] width 82 height 26
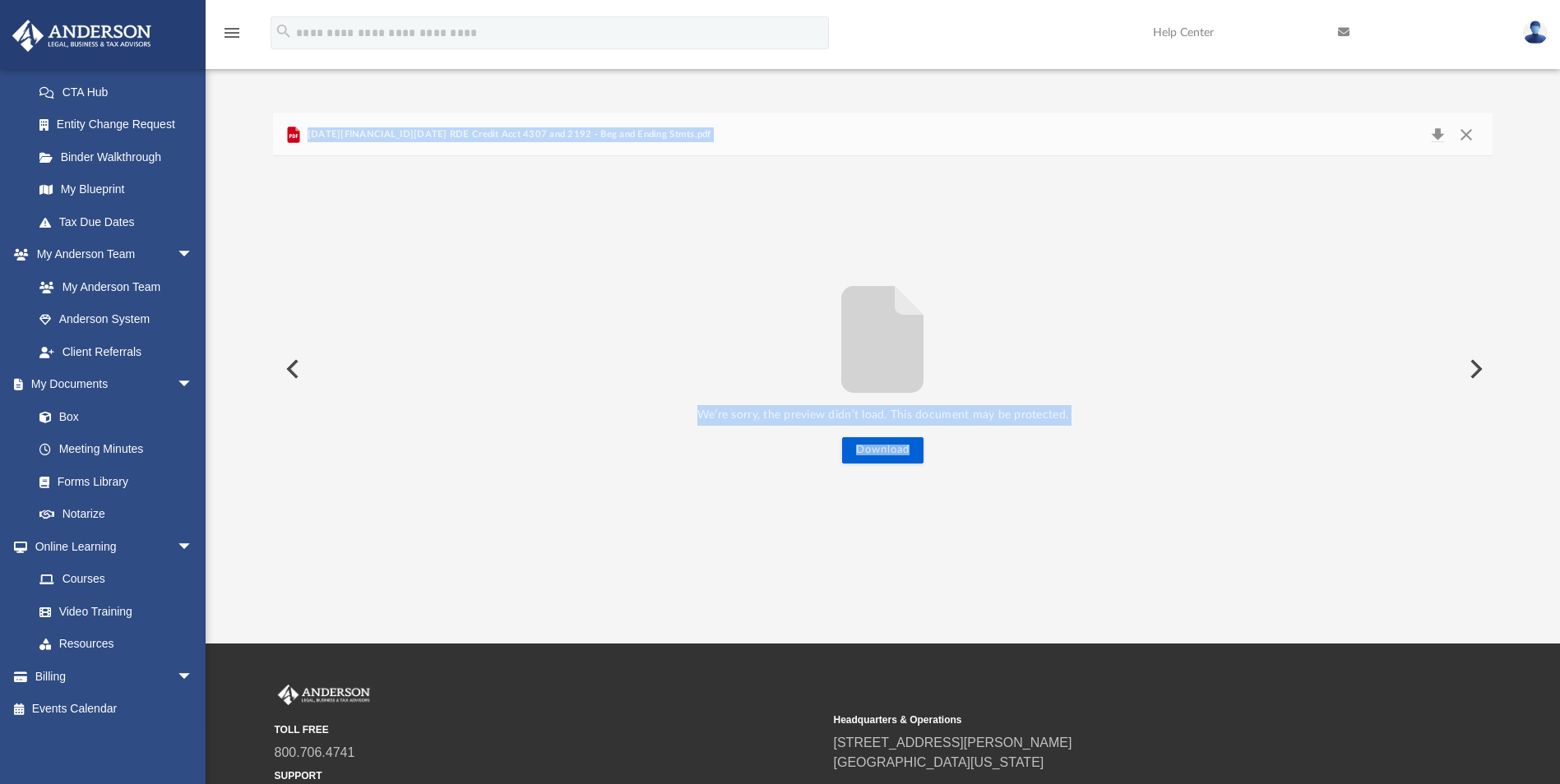
scroll to position [0, 0]
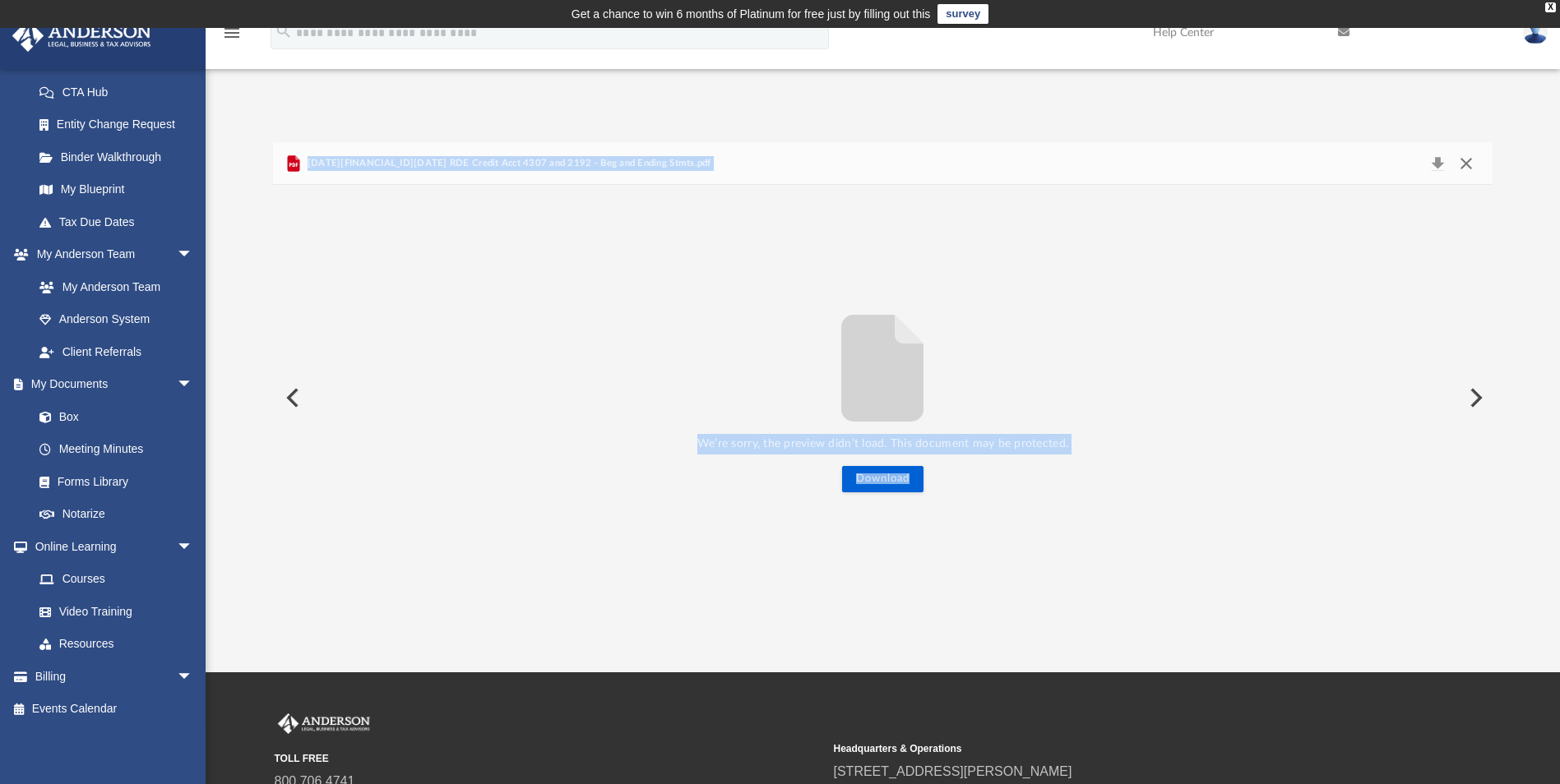
click at [1469, 159] on button "Close" at bounding box center [1467, 163] width 30 height 23
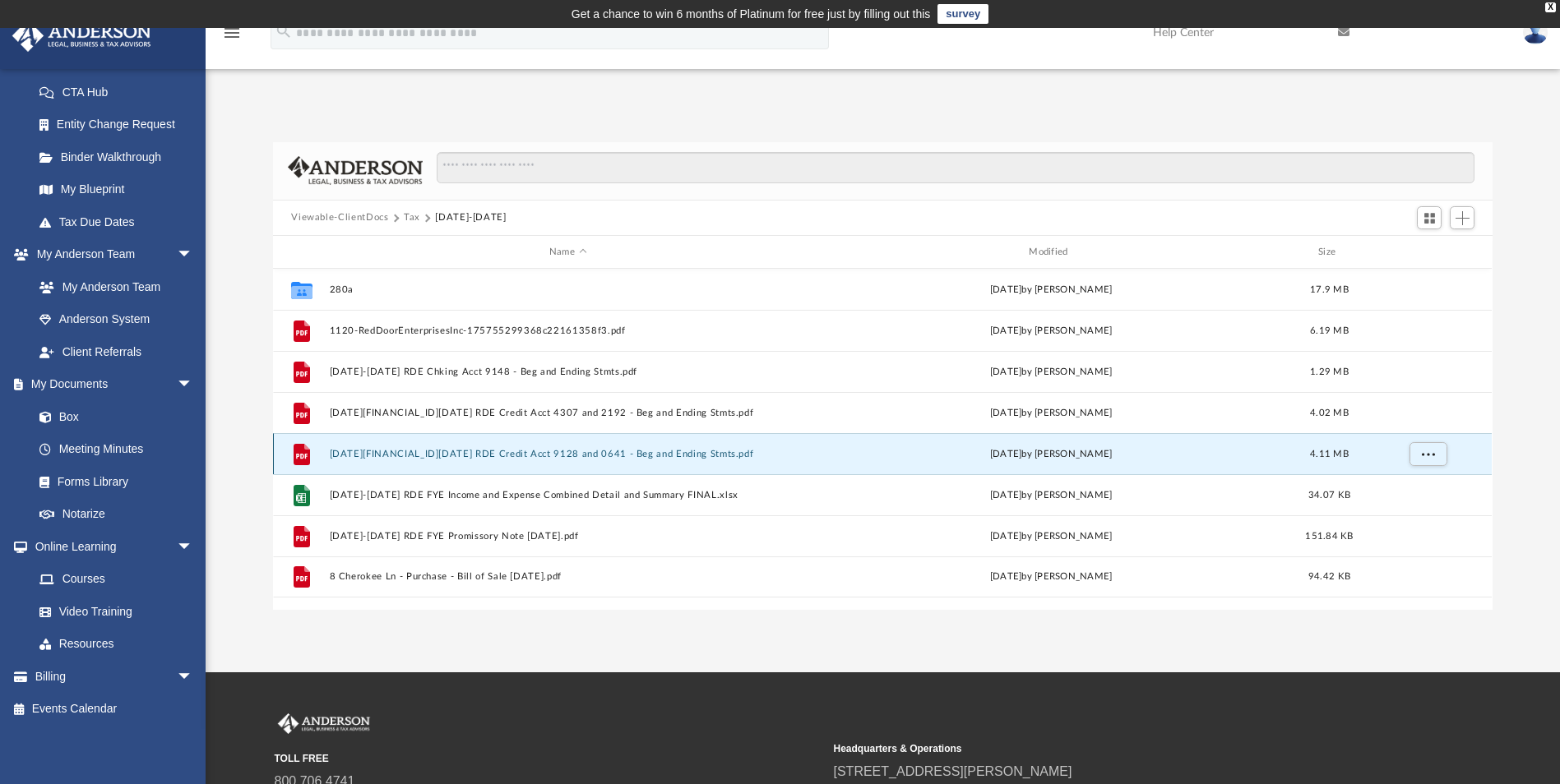
click at [453, 451] on button "[DATE][FINANCIAL_ID][DATE] RDE Credit Acct 9128 and 0641 - Beg and Ending Stmts…" at bounding box center [568, 454] width 476 height 11
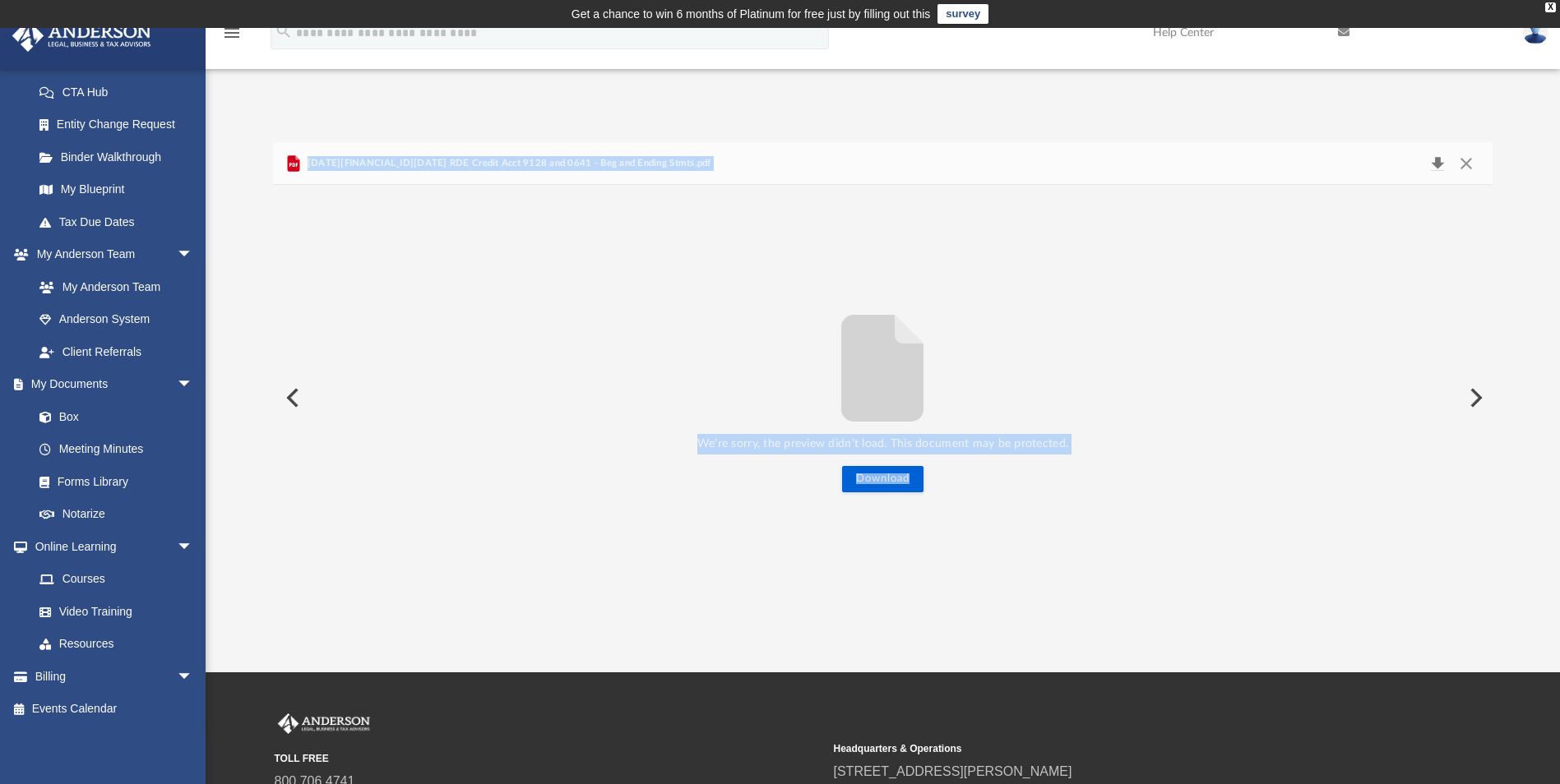
click at [1433, 166] on button "Download" at bounding box center [1438, 163] width 30 height 23
click at [1066, 177] on div "[DATE][FINANCIAL_ID][DATE] RDE Credit Acct 9128 and 0641 - Beg and Ending Stmts…" at bounding box center [883, 164] width 1219 height 44
click at [1458, 163] on button "Close" at bounding box center [1467, 163] width 30 height 23
